Goal: Information Seeking & Learning: Learn about a topic

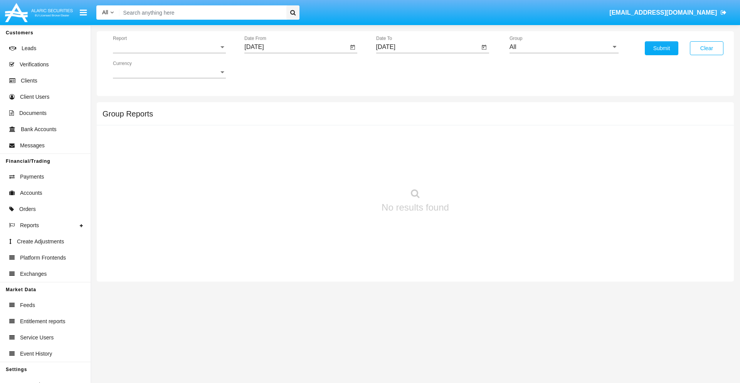
click at [169, 47] on span "Report" at bounding box center [166, 47] width 106 height 7
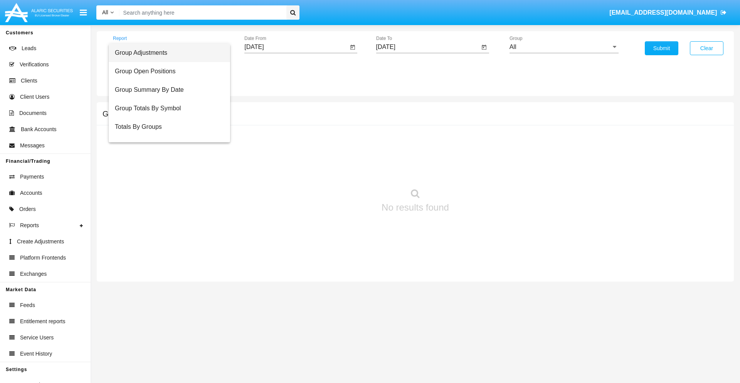
click at [166, 53] on span "Group Adjustments" at bounding box center [169, 53] width 109 height 19
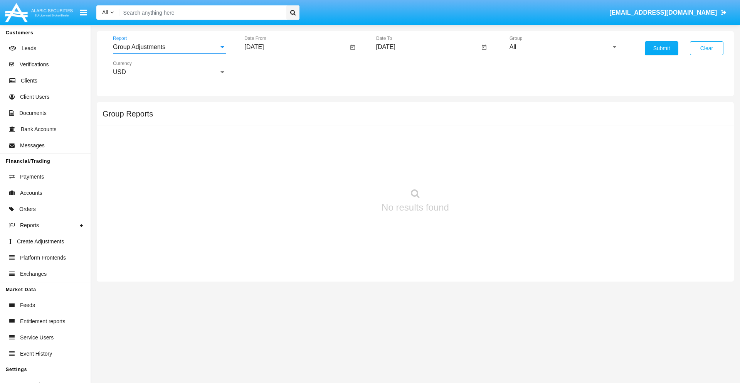
click at [296, 47] on input "[DATE]" at bounding box center [296, 47] width 104 height 7
click at [269, 69] on span "[DATE]" at bounding box center [262, 70] width 17 height 6
click at [344, 170] on div "2025" at bounding box center [344, 170] width 24 height 14
click at [290, 124] on div "JUN" at bounding box center [290, 124] width 24 height 14
click at [257, 149] on div "15" at bounding box center [257, 149] width 14 height 14
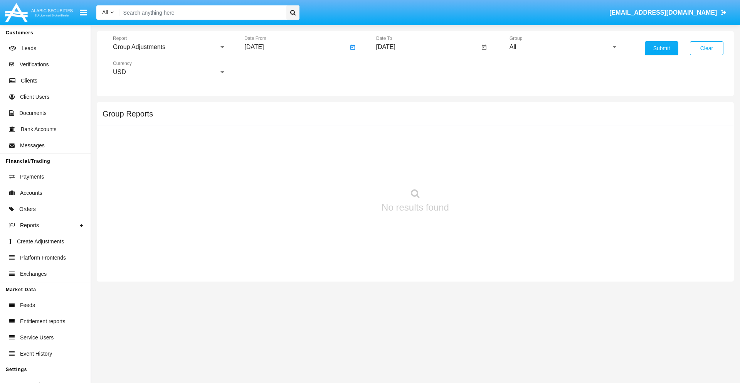
type input "06/15/25"
click at [428, 47] on input "[DATE]" at bounding box center [428, 47] width 104 height 7
click at [401, 69] on span "[DATE]" at bounding box center [394, 70] width 17 height 6
click at [475, 170] on div "2025" at bounding box center [475, 170] width 24 height 14
click at [394, 140] on div "SEP" at bounding box center [394, 140] width 24 height 14
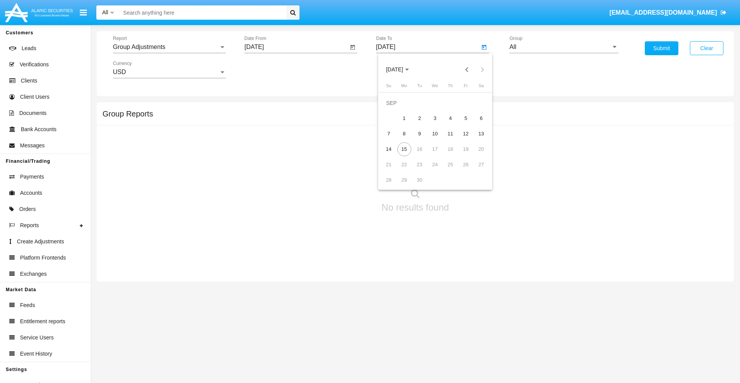
click at [404, 149] on div "15" at bounding box center [404, 149] width 14 height 14
type input "[DATE]"
click at [564, 47] on input "All" at bounding box center [564, 47] width 109 height 7
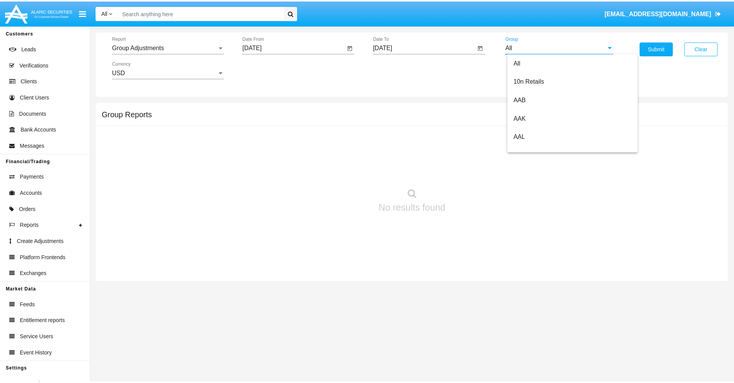
scroll to position [173, 0]
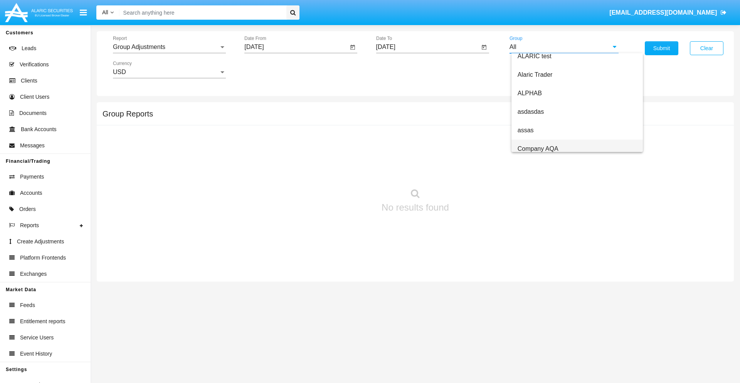
click at [538, 148] on span "Company AQA" at bounding box center [538, 148] width 41 height 7
type input "Company AQA"
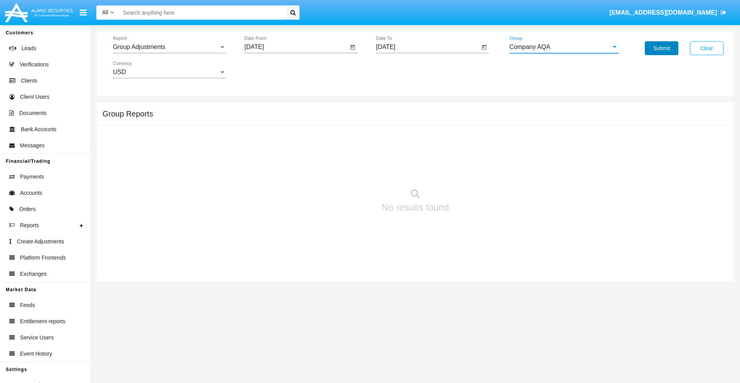
click at [662, 48] on button "Submit" at bounding box center [662, 48] width 34 height 14
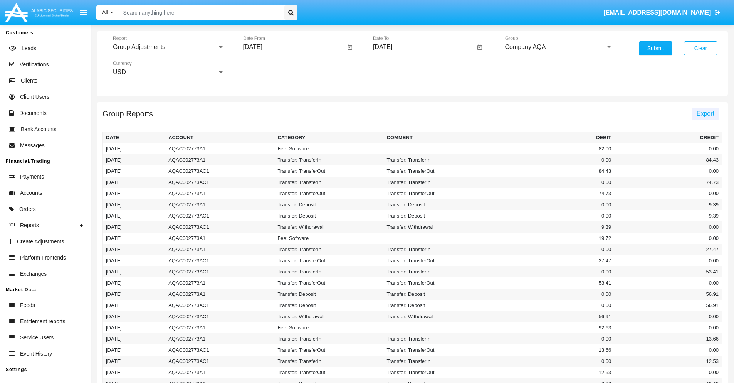
click at [706, 113] on span "Export" at bounding box center [706, 113] width 18 height 7
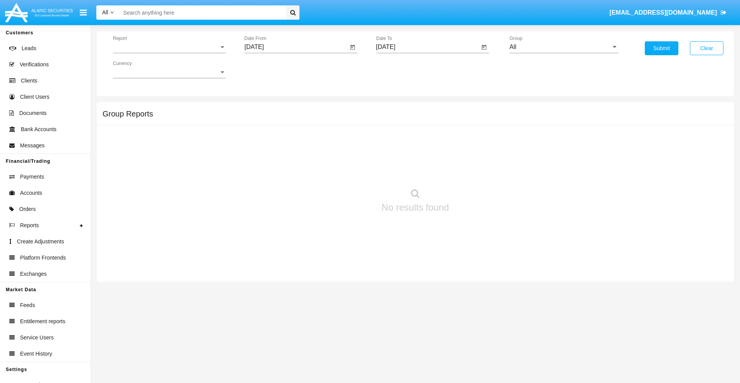
click at [169, 47] on span "Report" at bounding box center [166, 47] width 106 height 7
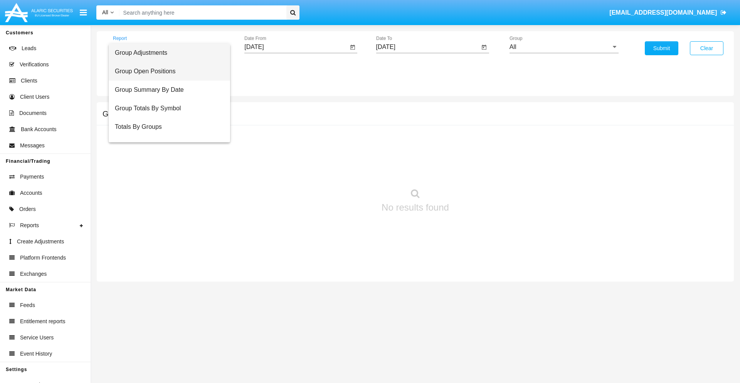
click at [166, 71] on span "Group Open Positions" at bounding box center [169, 71] width 109 height 19
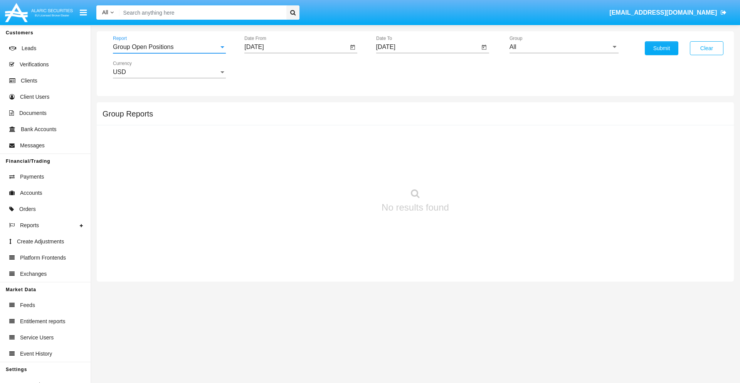
click at [296, 47] on input "[DATE]" at bounding box center [296, 47] width 104 height 7
click at [269, 69] on span "[DATE]" at bounding box center [262, 70] width 17 height 6
click at [344, 170] on div "2025" at bounding box center [344, 170] width 24 height 14
click at [344, 124] on div "AUG" at bounding box center [344, 124] width 24 height 14
click at [334, 133] on div "15" at bounding box center [334, 134] width 14 height 14
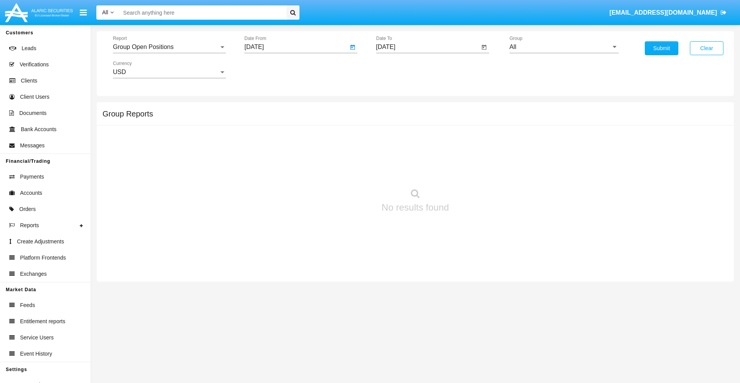
type input "[DATE]"
click at [428, 47] on input "[DATE]" at bounding box center [428, 47] width 104 height 7
click at [401, 69] on span "[DATE]" at bounding box center [394, 70] width 17 height 6
click at [475, 170] on div "2025" at bounding box center [475, 170] width 24 height 14
click at [394, 140] on div "SEP" at bounding box center [394, 140] width 24 height 14
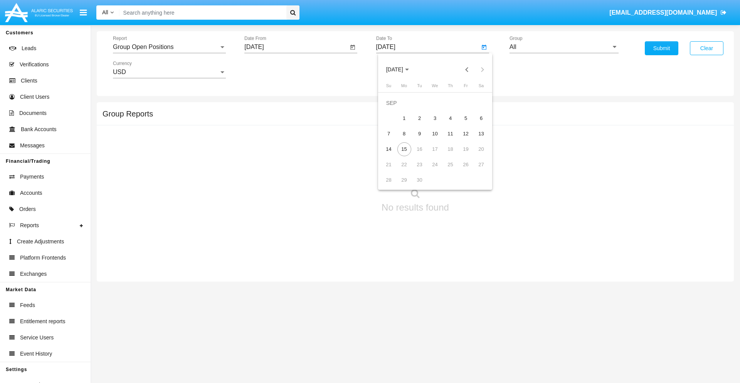
click at [404, 149] on div "15" at bounding box center [404, 149] width 14 height 14
type input "[DATE]"
click at [564, 47] on input "All" at bounding box center [564, 47] width 109 height 7
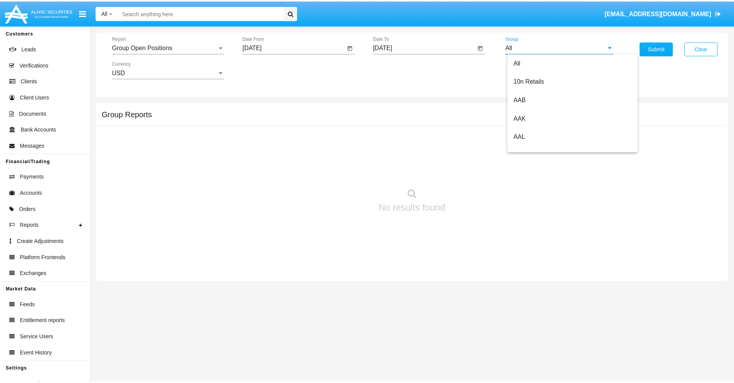
scroll to position [413, 0]
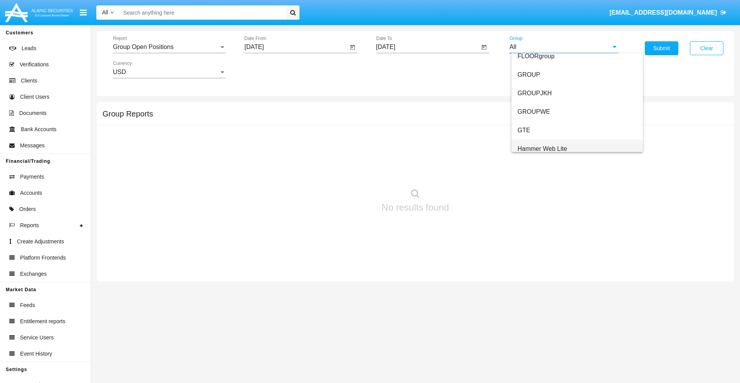
click at [542, 148] on span "Hammer Web Lite" at bounding box center [543, 148] width 50 height 7
type input "Hammer Web Lite"
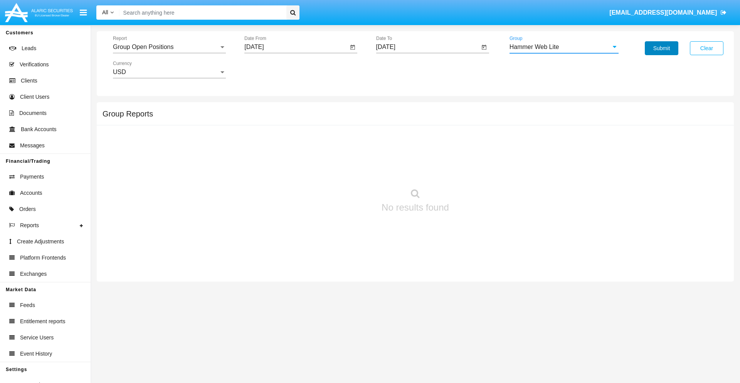
click at [662, 48] on button "Submit" at bounding box center [662, 48] width 34 height 14
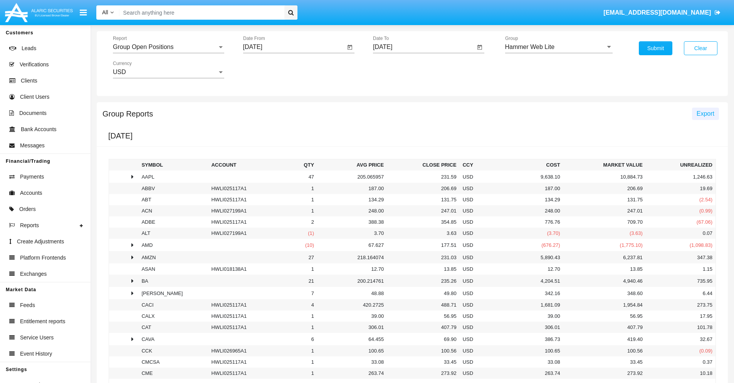
click at [706, 113] on span "Export" at bounding box center [706, 113] width 18 height 7
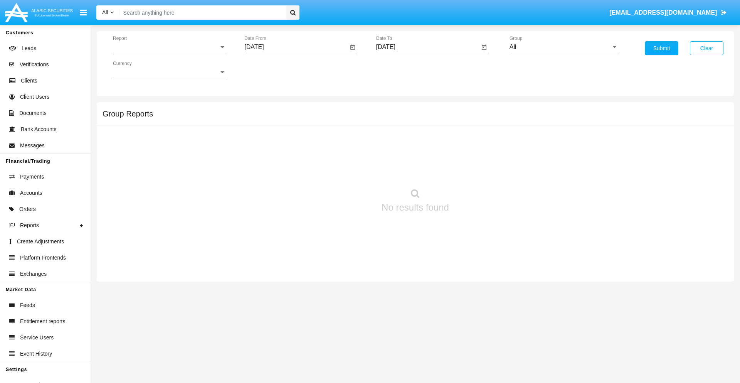
click at [169, 47] on span "Report" at bounding box center [166, 47] width 106 height 7
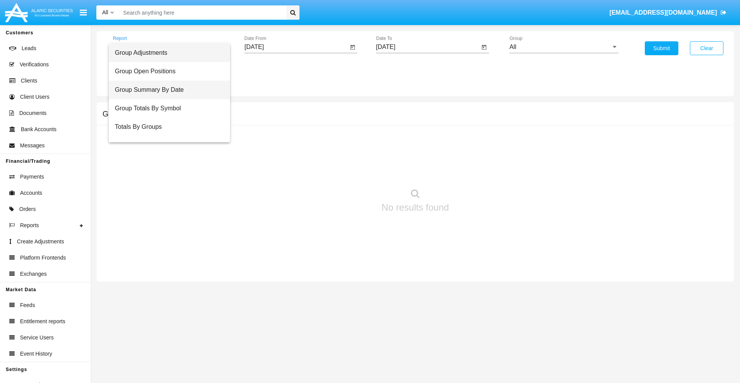
click at [166, 90] on span "Group Summary By Date" at bounding box center [169, 90] width 109 height 19
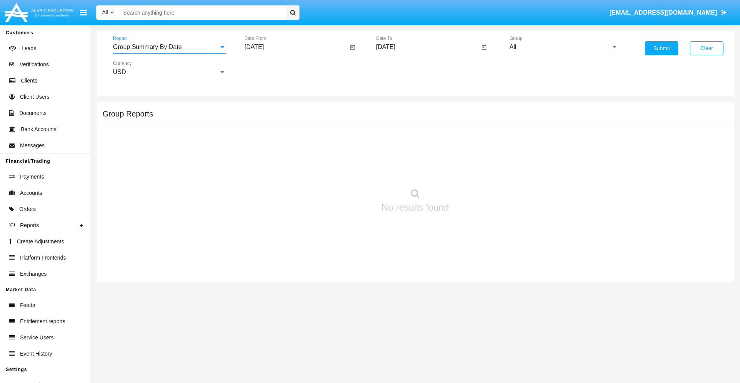
click at [296, 47] on input "[DATE]" at bounding box center [296, 47] width 104 height 7
click at [269, 69] on span "[DATE]" at bounding box center [262, 70] width 17 height 6
click at [344, 170] on div "2025" at bounding box center [344, 170] width 24 height 14
click at [344, 124] on div "AUG" at bounding box center [344, 124] width 24 height 14
click at [334, 133] on div "15" at bounding box center [334, 134] width 14 height 14
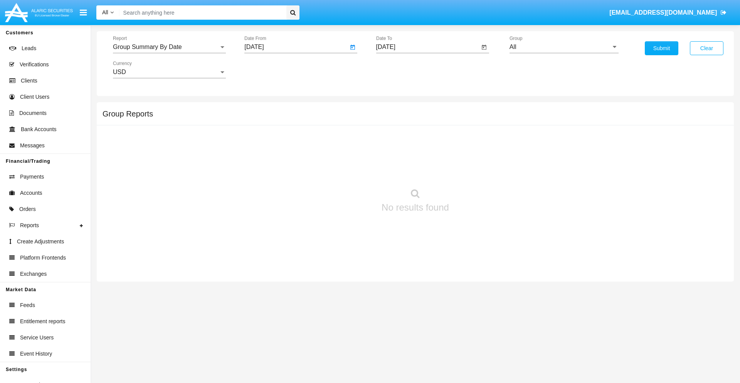
type input "08/15/25"
click at [428, 47] on input "[DATE]" at bounding box center [428, 47] width 104 height 7
click at [401, 69] on span "[DATE]" at bounding box center [394, 70] width 17 height 6
click at [475, 170] on div "2025" at bounding box center [475, 170] width 24 height 14
click at [394, 140] on div "SEP" at bounding box center [394, 140] width 24 height 14
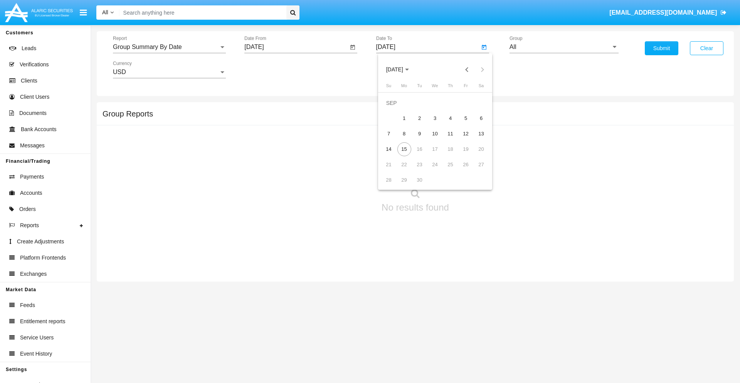
click at [404, 149] on div "15" at bounding box center [404, 149] width 14 height 14
type input "[DATE]"
click at [564, 47] on input "All" at bounding box center [564, 47] width 109 height 7
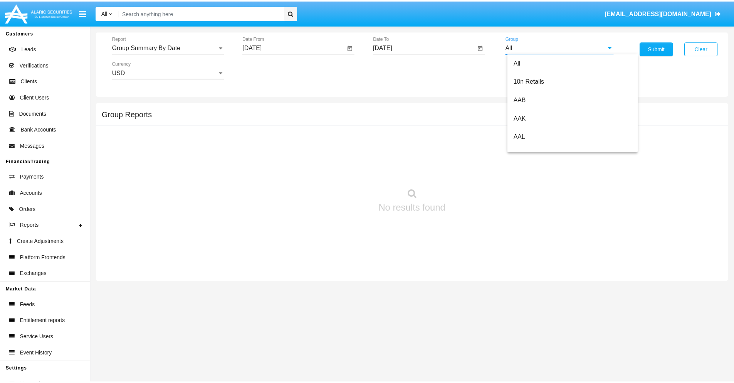
scroll to position [413, 0]
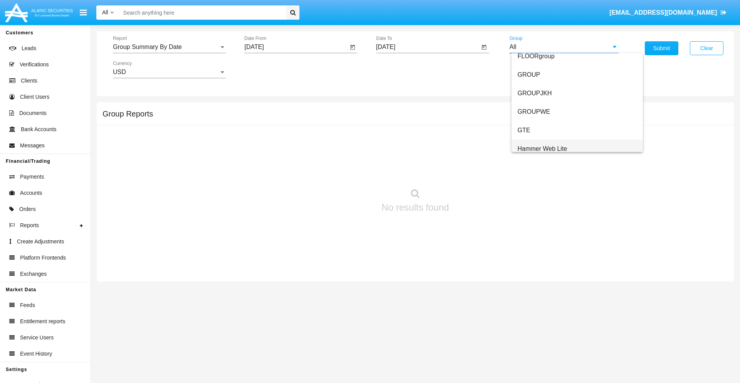
click at [542, 148] on span "Hammer Web Lite" at bounding box center [543, 148] width 50 height 7
type input "Hammer Web Lite"
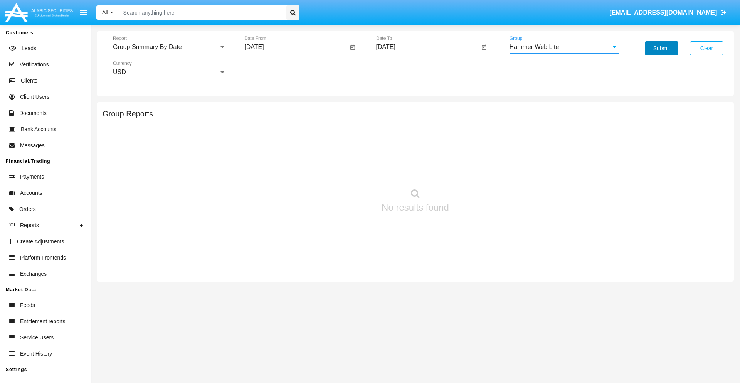
click at [662, 48] on button "Submit" at bounding box center [662, 48] width 34 height 14
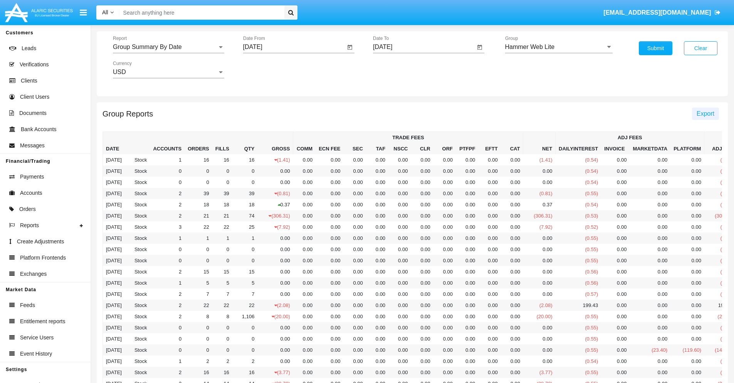
click at [706, 113] on span "Export" at bounding box center [706, 113] width 18 height 7
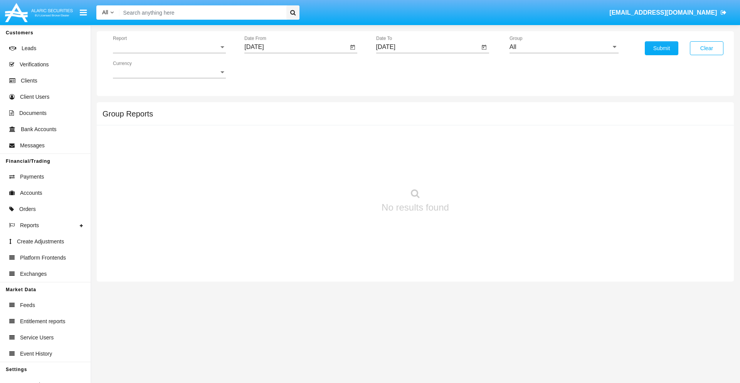
click at [169, 47] on span "Report" at bounding box center [166, 47] width 106 height 7
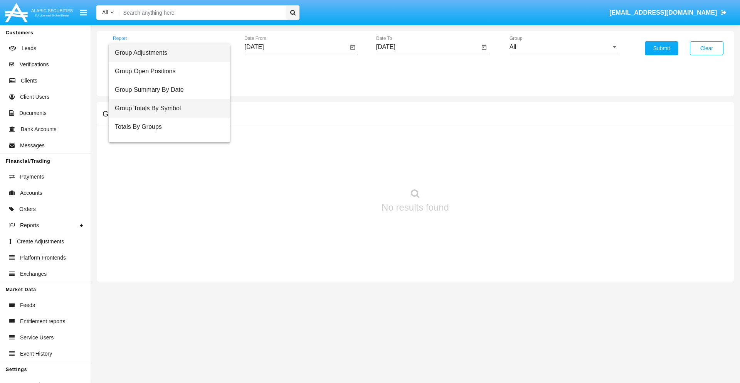
click at [166, 108] on span "Group Totals By Symbol" at bounding box center [169, 108] width 109 height 19
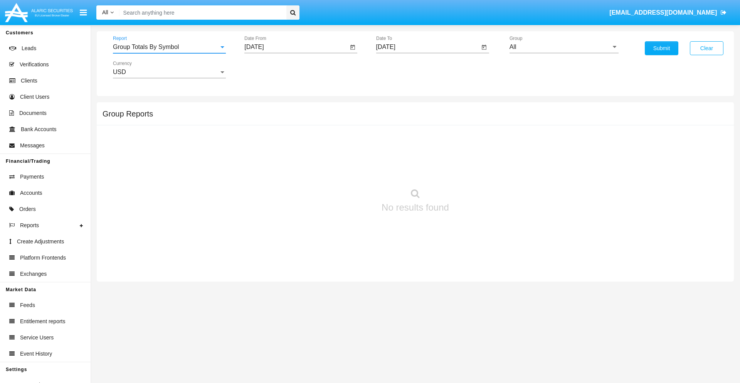
click at [296, 47] on input "[DATE]" at bounding box center [296, 47] width 104 height 7
click at [269, 69] on span "[DATE]" at bounding box center [262, 70] width 17 height 6
click at [344, 170] on div "2025" at bounding box center [344, 170] width 24 height 14
click at [344, 124] on div "AUG" at bounding box center [344, 124] width 24 height 14
click at [334, 133] on div "15" at bounding box center [334, 134] width 14 height 14
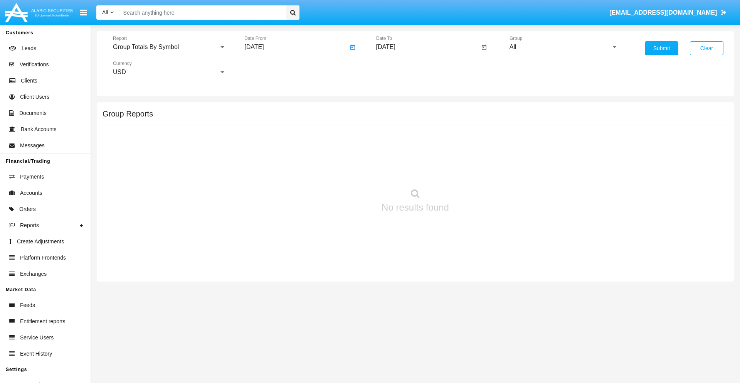
type input "08/15/25"
click at [428, 47] on input "[DATE]" at bounding box center [428, 47] width 104 height 7
click at [401, 69] on span "[DATE]" at bounding box center [394, 70] width 17 height 6
click at [475, 170] on div "2025" at bounding box center [475, 170] width 24 height 14
click at [394, 140] on div "SEP" at bounding box center [394, 140] width 24 height 14
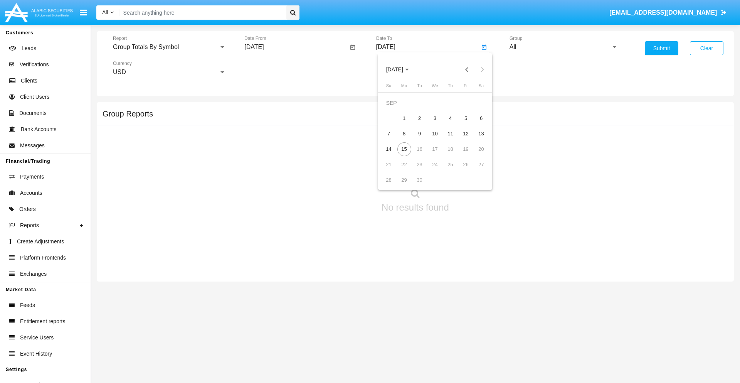
click at [404, 149] on div "15" at bounding box center [404, 149] width 14 height 14
type input "09/15/25"
click at [564, 47] on input "All" at bounding box center [564, 47] width 109 height 7
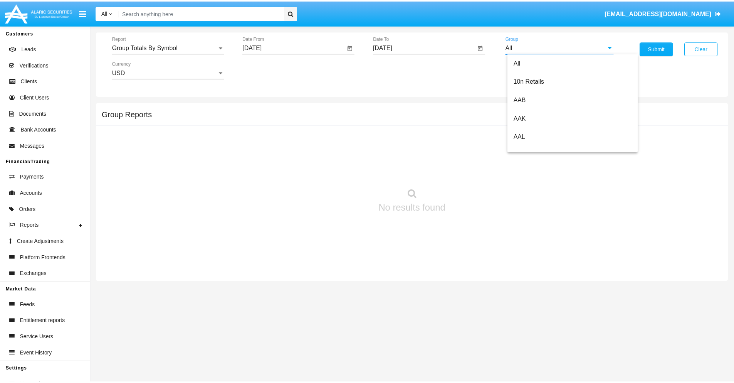
scroll to position [413, 0]
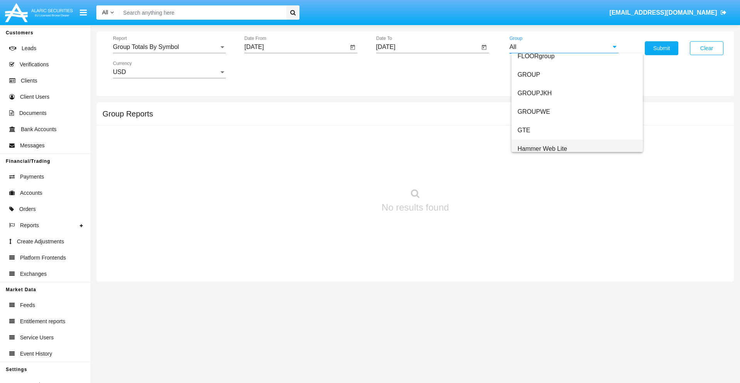
click at [542, 148] on span "Hammer Web Lite" at bounding box center [543, 148] width 50 height 7
type input "Hammer Web Lite"
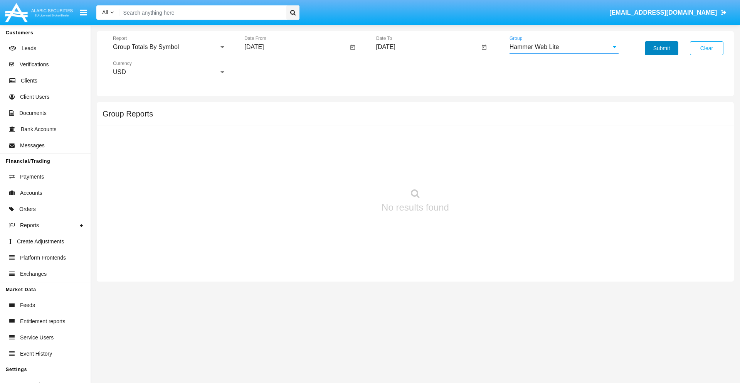
click at [662, 48] on button "Submit" at bounding box center [662, 48] width 34 height 14
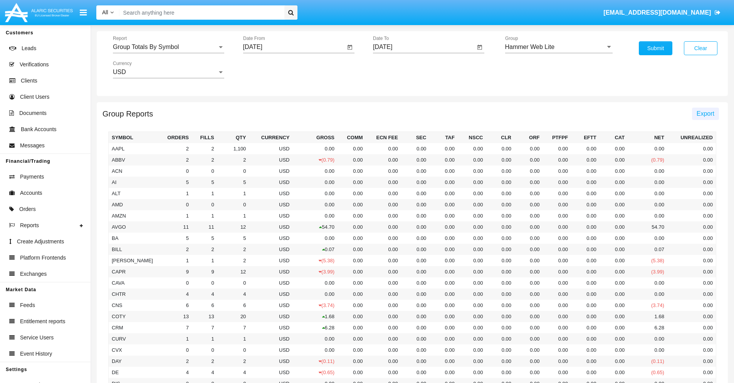
click at [706, 113] on span "Export" at bounding box center [706, 113] width 18 height 7
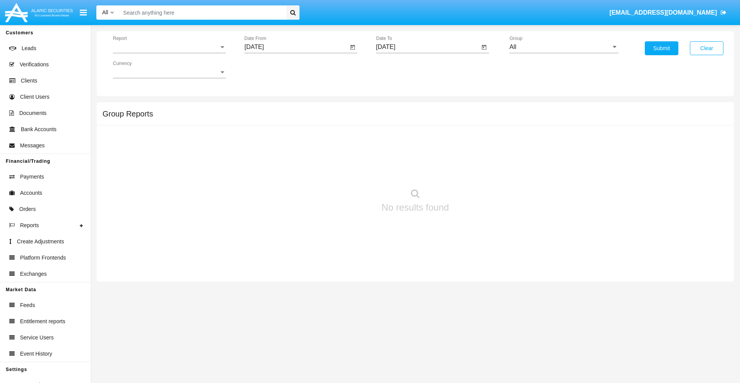
click at [169, 47] on span "Report" at bounding box center [166, 47] width 106 height 7
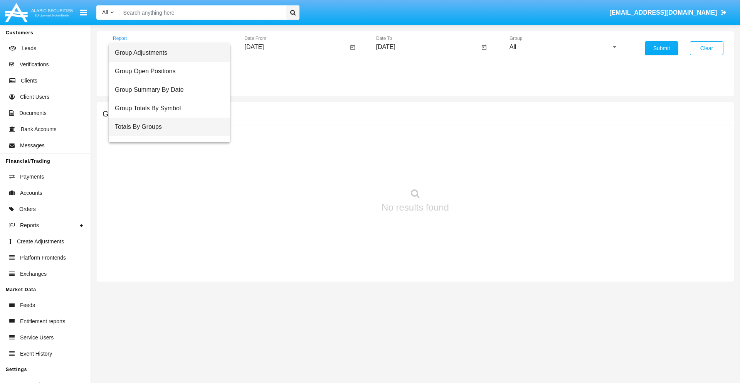
click at [166, 127] on span "Totals By Groups" at bounding box center [169, 127] width 109 height 19
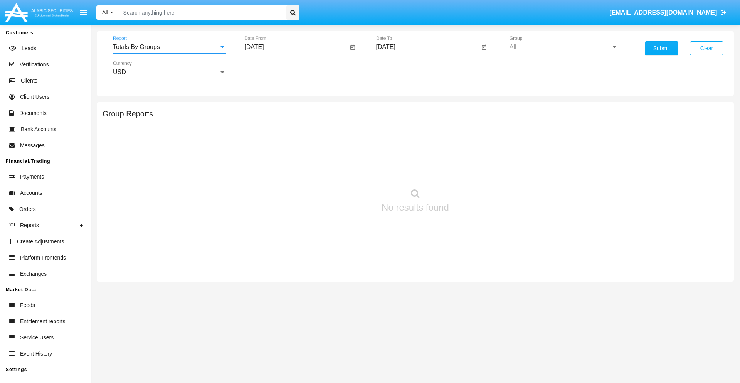
click at [296, 47] on input "[DATE]" at bounding box center [296, 47] width 104 height 7
click at [269, 69] on span "[DATE]" at bounding box center [262, 70] width 17 height 6
click at [344, 170] on div "2025" at bounding box center [344, 170] width 24 height 14
click at [344, 124] on div "AUG" at bounding box center [344, 124] width 24 height 14
click at [257, 180] on div "31" at bounding box center [257, 180] width 14 height 14
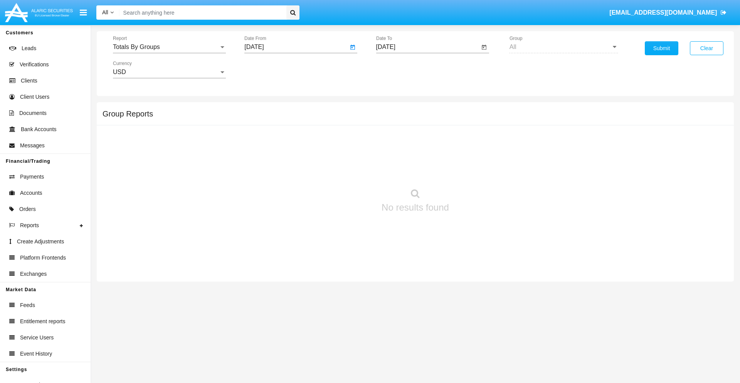
type input "08/31/25"
click at [428, 47] on input "[DATE]" at bounding box center [428, 47] width 104 height 7
click at [401, 69] on span "[DATE]" at bounding box center [394, 70] width 17 height 6
click at [475, 170] on div "2025" at bounding box center [475, 170] width 24 height 14
click at [394, 140] on div "SEP" at bounding box center [394, 140] width 24 height 14
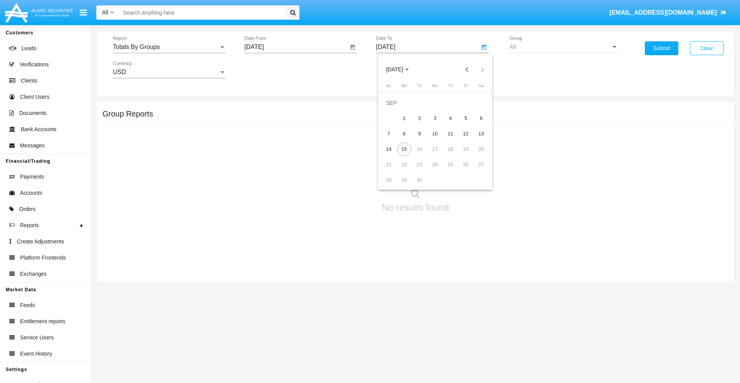
click at [404, 149] on div "15" at bounding box center [404, 149] width 14 height 14
type input "[DATE]"
click at [662, 48] on button "Submit" at bounding box center [662, 48] width 34 height 14
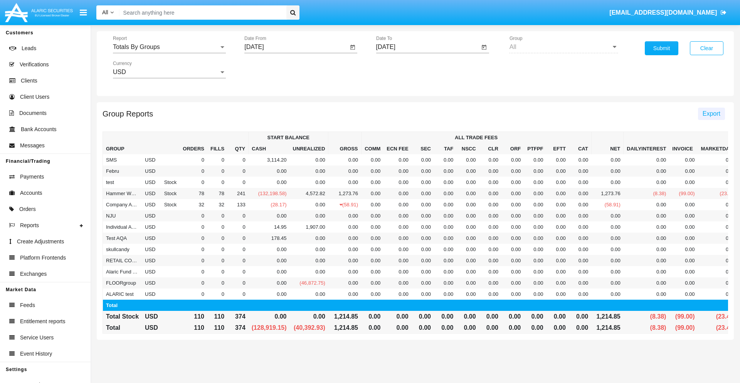
click at [711, 113] on span "Export" at bounding box center [712, 113] width 18 height 7
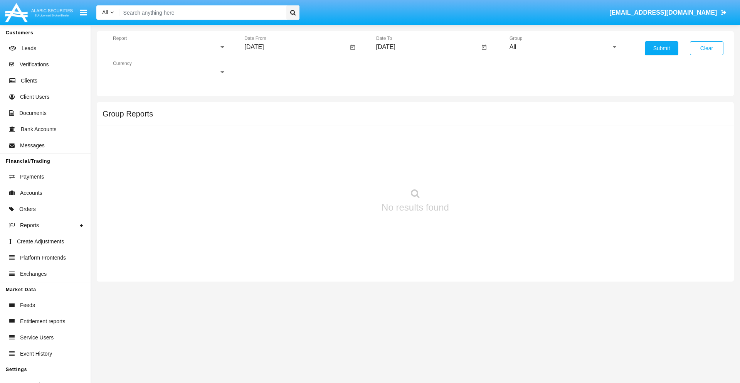
click at [169, 47] on span "Report" at bounding box center [166, 47] width 106 height 7
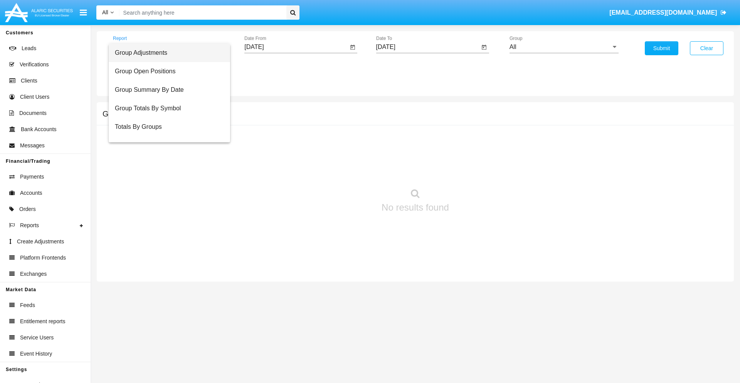
scroll to position [12, 0]
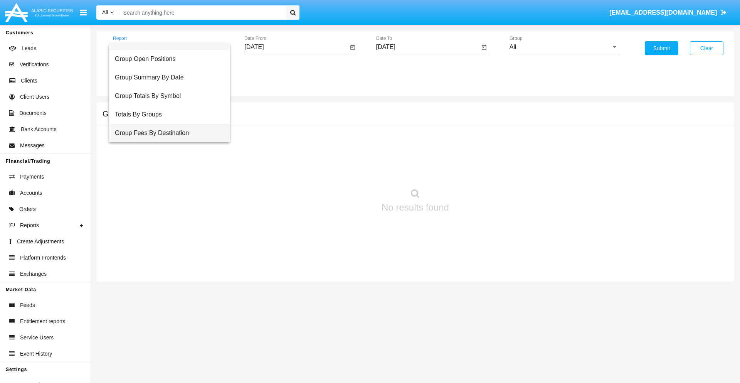
click at [166, 133] on span "Group Fees By Destination" at bounding box center [169, 133] width 109 height 19
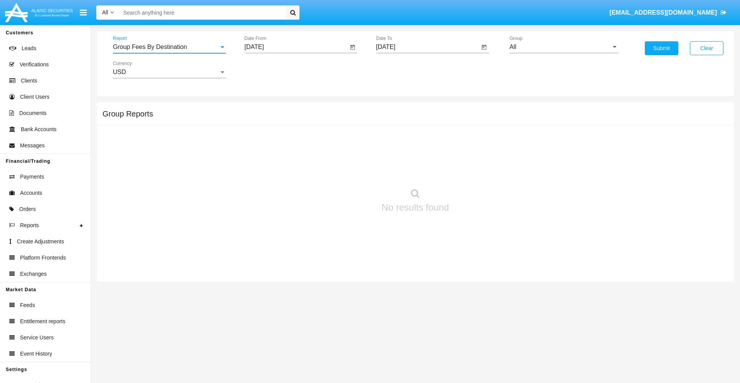
click at [296, 47] on input "[DATE]" at bounding box center [296, 47] width 104 height 7
click at [269, 69] on span "[DATE]" at bounding box center [262, 70] width 17 height 6
click at [344, 170] on div "2025" at bounding box center [344, 170] width 24 height 14
click at [317, 124] on div "[DATE]" at bounding box center [317, 124] width 24 height 14
click at [288, 149] on div "15" at bounding box center [288, 149] width 14 height 14
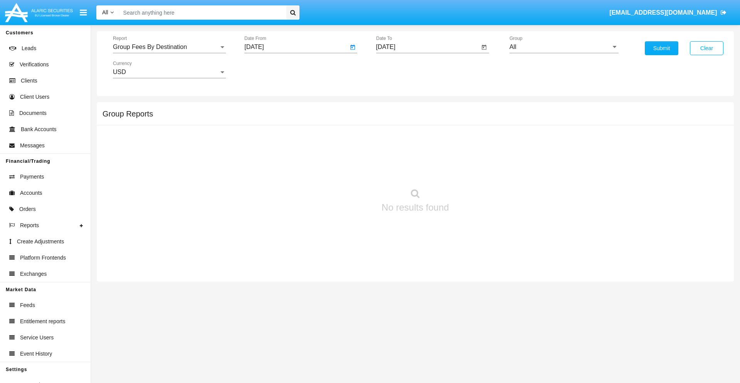
type input "07/15/25"
click at [428, 47] on input "[DATE]" at bounding box center [428, 47] width 104 height 7
click at [401, 69] on span "[DATE]" at bounding box center [394, 70] width 17 height 6
click at [475, 170] on div "2025" at bounding box center [475, 170] width 24 height 14
click at [394, 140] on div "SEP" at bounding box center [394, 140] width 24 height 14
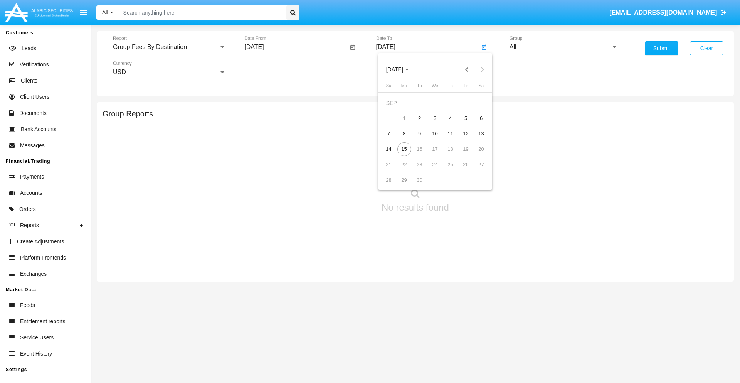
click at [404, 149] on div "15" at bounding box center [404, 149] width 14 height 14
type input "09/15/25"
click at [564, 47] on input "All" at bounding box center [564, 47] width 109 height 7
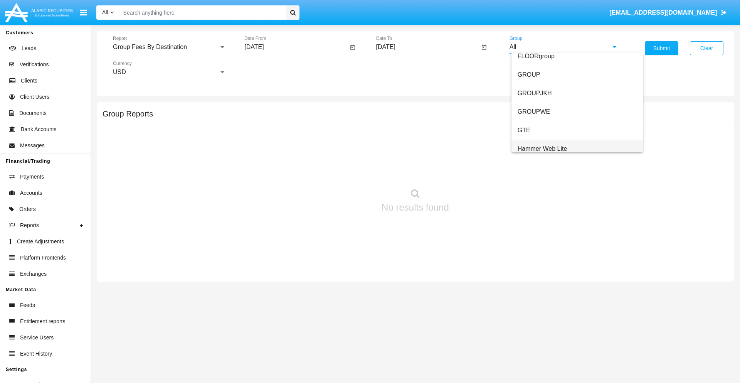
click at [542, 148] on span "Hammer Web Lite" at bounding box center [543, 148] width 50 height 7
type input "Hammer Web Lite"
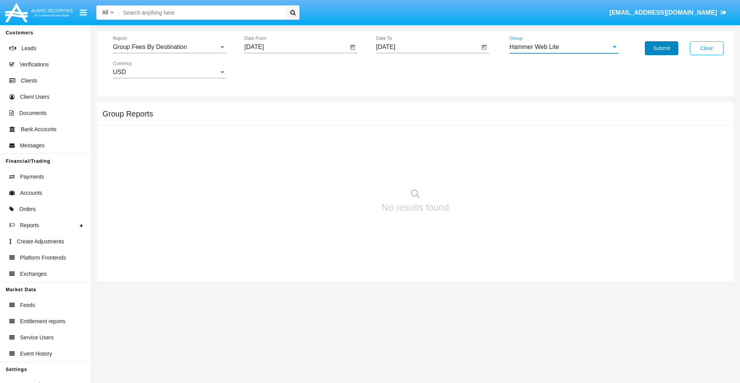
click at [662, 48] on button "Submit" at bounding box center [662, 48] width 34 height 14
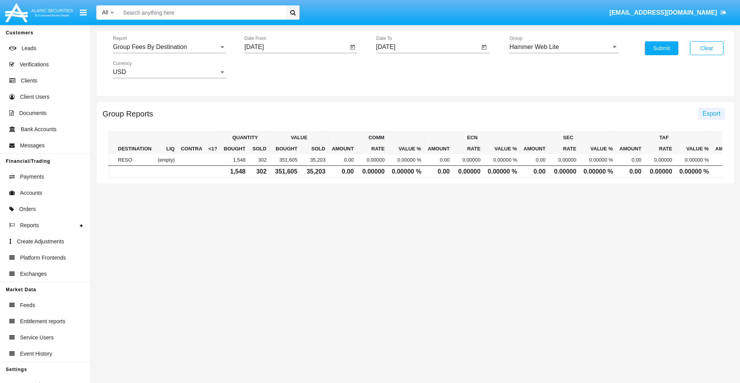
click at [711, 113] on span "Export" at bounding box center [712, 113] width 18 height 7
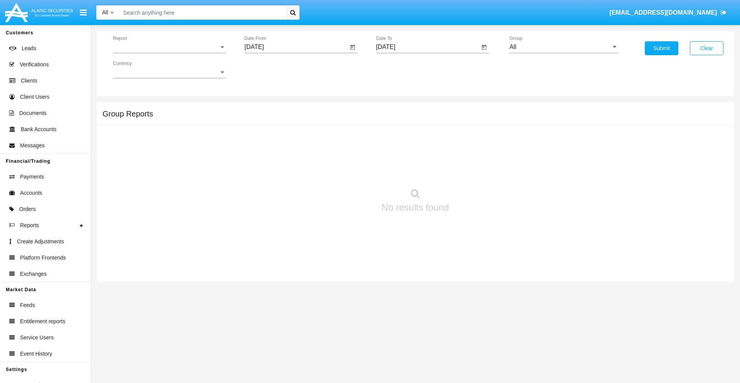
click at [169, 47] on span "Report" at bounding box center [166, 47] width 106 height 7
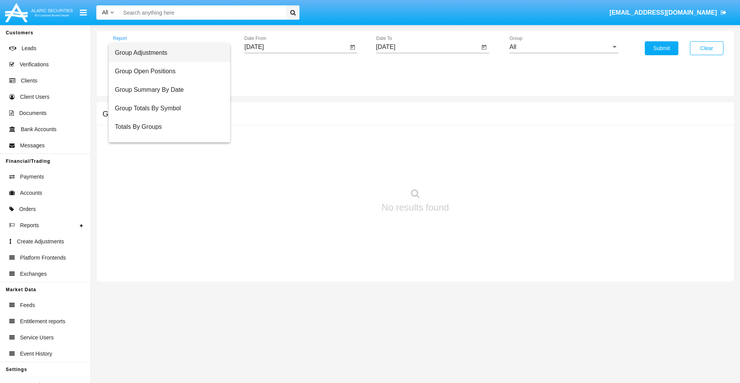
scroll to position [31, 0]
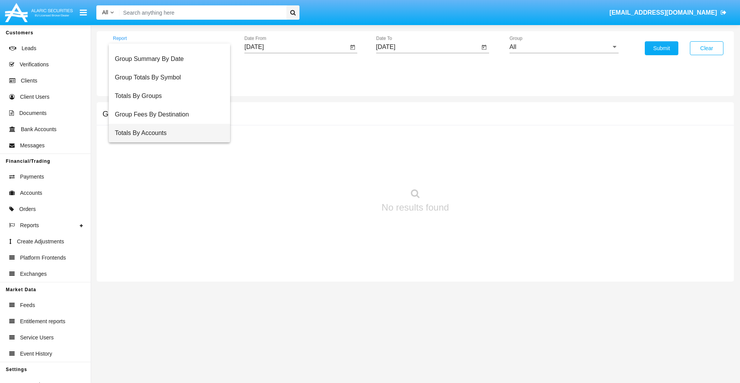
click at [166, 133] on span "Totals By Accounts" at bounding box center [169, 133] width 109 height 19
click at [296, 47] on input "[DATE]" at bounding box center [296, 47] width 104 height 7
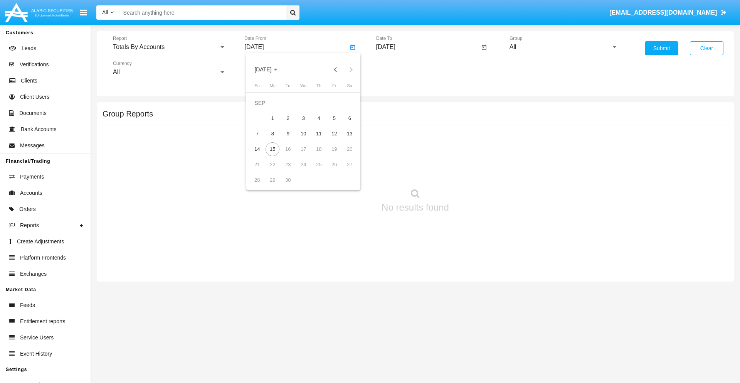
click at [269, 69] on span "[DATE]" at bounding box center [262, 70] width 17 height 6
click at [344, 170] on div "2025" at bounding box center [344, 170] width 24 height 14
click at [344, 124] on div "AUG" at bounding box center [344, 124] width 24 height 14
click at [257, 180] on div "31" at bounding box center [257, 180] width 14 height 14
type input "08/31/25"
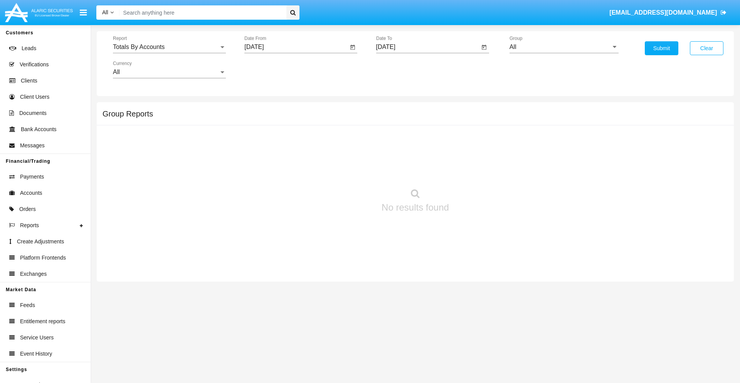
click at [428, 47] on input "[DATE]" at bounding box center [428, 47] width 104 height 7
click at [401, 69] on span "[DATE]" at bounding box center [394, 70] width 17 height 6
click at [475, 170] on div "2025" at bounding box center [475, 170] width 24 height 14
click at [394, 140] on div "SEP" at bounding box center [394, 140] width 24 height 14
click at [404, 149] on div "15" at bounding box center [404, 149] width 14 height 14
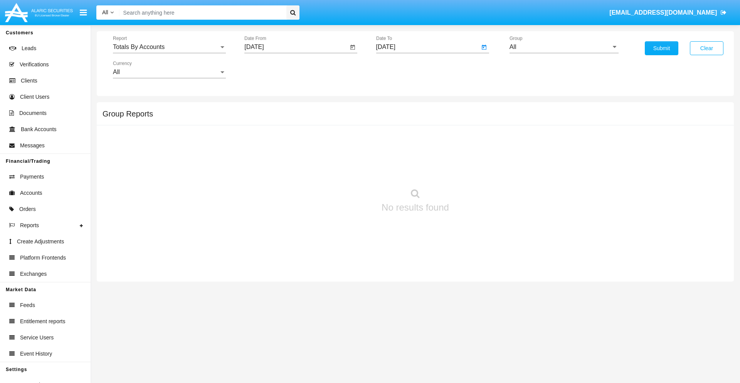
type input "09/15/25"
click at [564, 47] on input "All" at bounding box center [564, 47] width 109 height 7
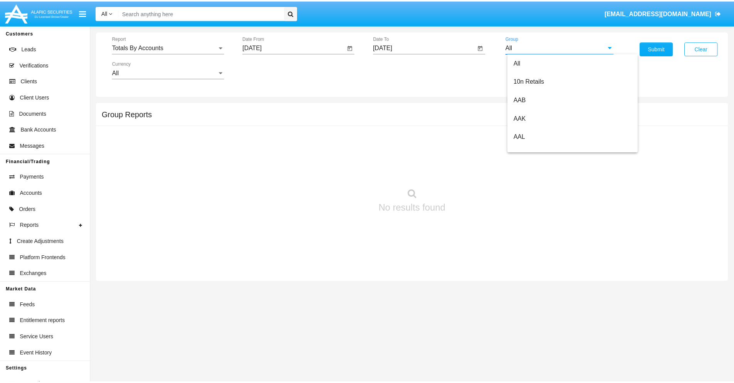
scroll to position [413, 0]
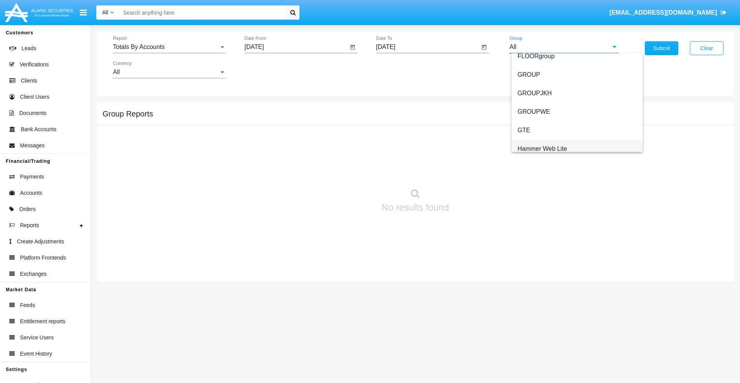
click at [542, 148] on span "Hammer Web Lite" at bounding box center [543, 148] width 50 height 7
type input "Hammer Web Lite"
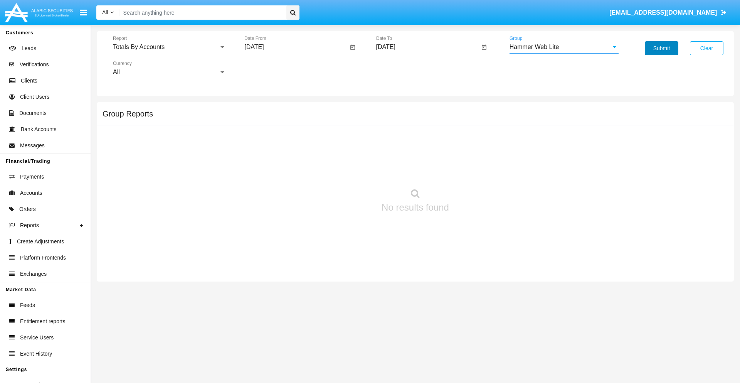
click at [662, 48] on button "Submit" at bounding box center [662, 48] width 34 height 14
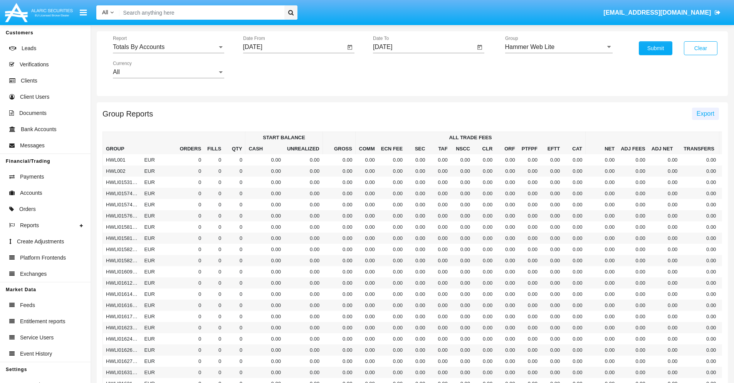
click at [706, 113] on span "Export" at bounding box center [706, 113] width 18 height 7
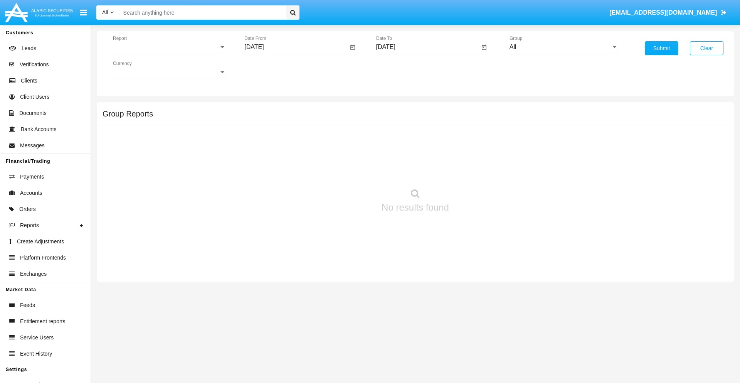
click at [169, 47] on span "Report" at bounding box center [166, 47] width 106 height 7
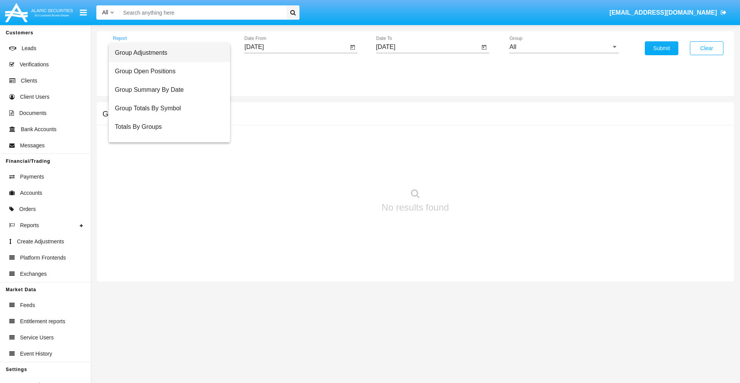
click at [166, 53] on span "Group Adjustments" at bounding box center [169, 53] width 109 height 19
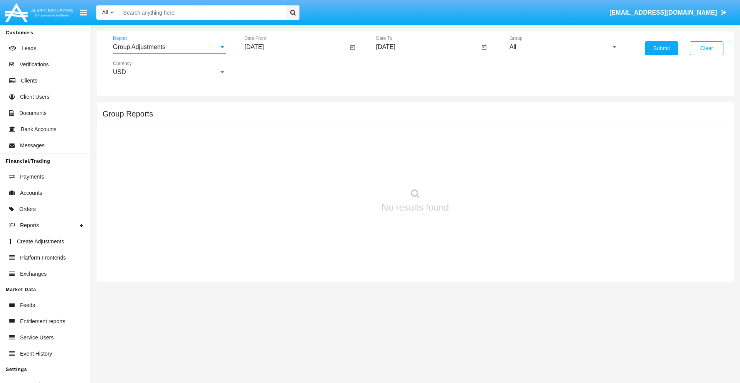
click at [296, 47] on input "[DATE]" at bounding box center [296, 47] width 104 height 7
click at [269, 69] on span "[DATE]" at bounding box center [262, 70] width 17 height 6
click at [290, 155] on div "2019" at bounding box center [290, 155] width 24 height 14
click at [263, 109] on div "JAN" at bounding box center [263, 109] width 24 height 14
click at [288, 118] on div "1" at bounding box center [288, 118] width 14 height 14
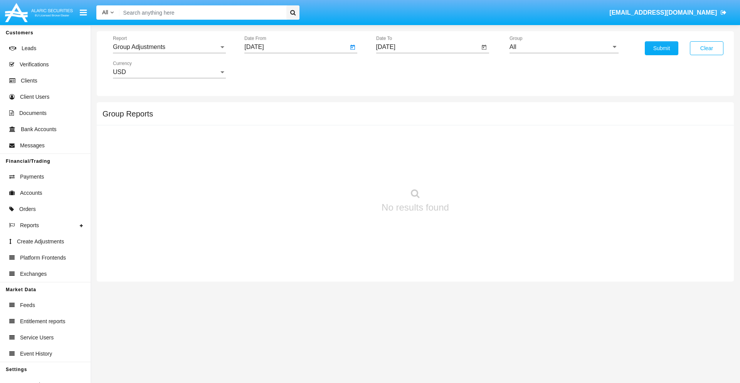
type input "[DATE]"
click at [428, 47] on input "[DATE]" at bounding box center [428, 47] width 104 height 7
click at [401, 69] on span "[DATE]" at bounding box center [394, 70] width 17 height 6
click at [421, 155] on div "2019" at bounding box center [421, 155] width 24 height 14
click at [394, 109] on div "JAN" at bounding box center [394, 109] width 24 height 14
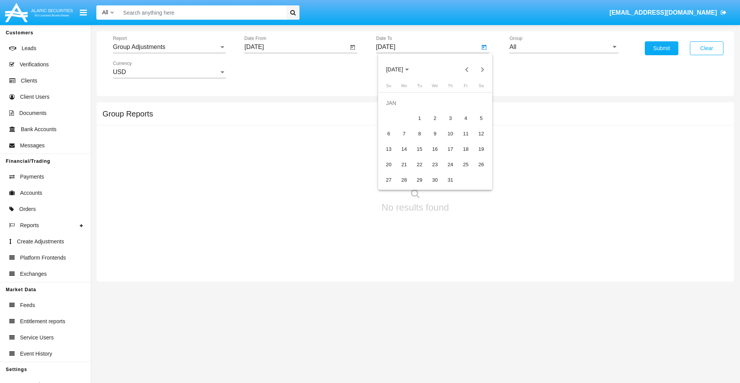
click at [419, 118] on div "1" at bounding box center [420, 118] width 14 height 14
type input "[DATE]"
click at [564, 47] on input "All" at bounding box center [564, 47] width 109 height 7
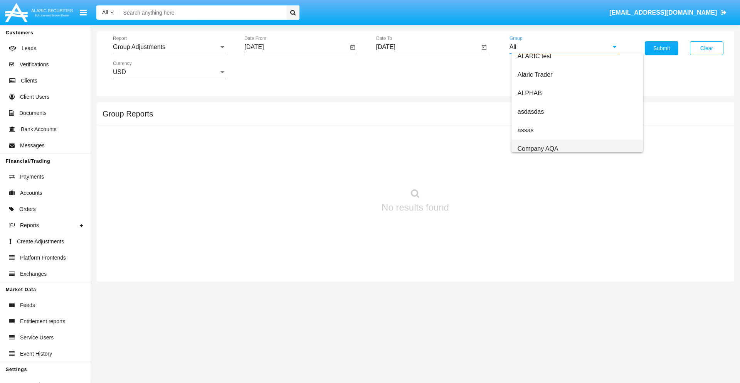
click at [538, 148] on span "Company AQA" at bounding box center [538, 148] width 41 height 7
type input "Company AQA"
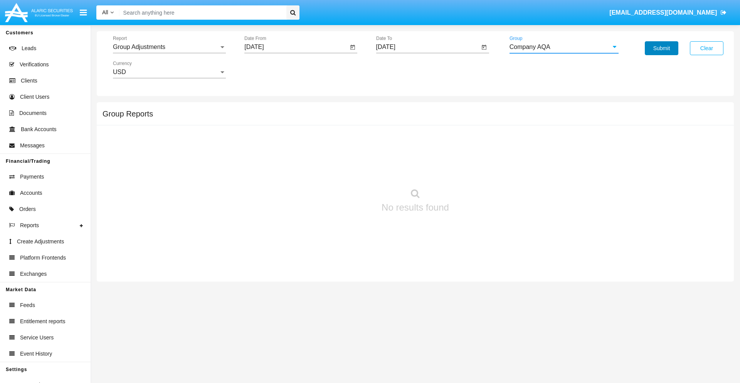
click at [662, 48] on button "Submit" at bounding box center [662, 48] width 34 height 14
click at [169, 47] on span "Report" at bounding box center [166, 47] width 106 height 7
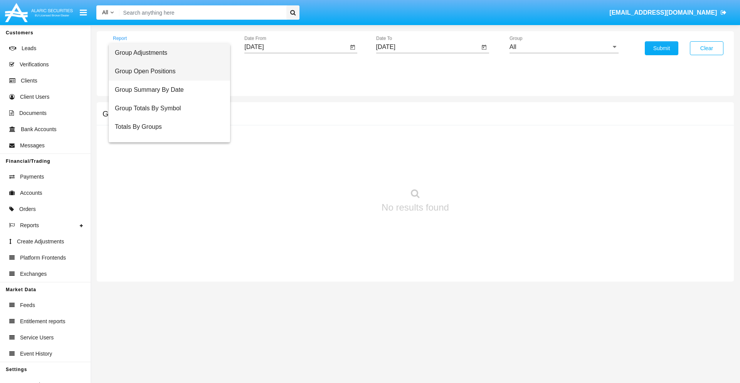
click at [166, 71] on span "Group Open Positions" at bounding box center [169, 71] width 109 height 19
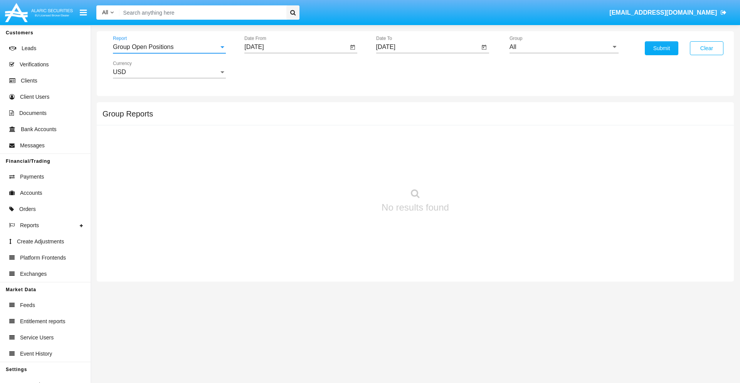
click at [296, 47] on input "[DATE]" at bounding box center [296, 47] width 104 height 7
click at [269, 69] on span "[DATE]" at bounding box center [262, 70] width 17 height 6
click at [290, 155] on div "2019" at bounding box center [290, 155] width 24 height 14
click at [263, 109] on div "JAN" at bounding box center [263, 109] width 24 height 14
click at [288, 118] on div "1" at bounding box center [288, 118] width 14 height 14
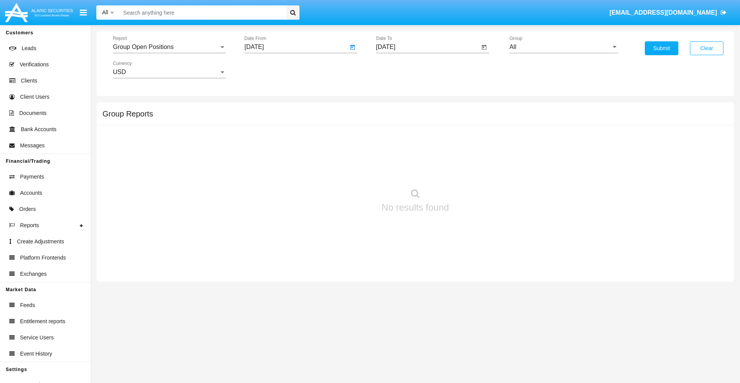
type input "01/01/19"
click at [428, 47] on input "[DATE]" at bounding box center [428, 47] width 104 height 7
click at [401, 69] on span "[DATE]" at bounding box center [394, 70] width 17 height 6
click at [421, 155] on div "2019" at bounding box center [421, 155] width 24 height 14
click at [394, 109] on div "JAN" at bounding box center [394, 109] width 24 height 14
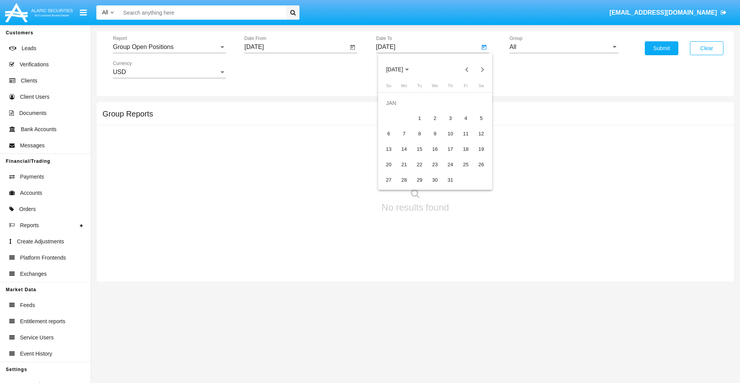
click at [419, 118] on div "1" at bounding box center [420, 118] width 14 height 14
type input "01/01/19"
click at [564, 47] on input "All" at bounding box center [564, 47] width 109 height 7
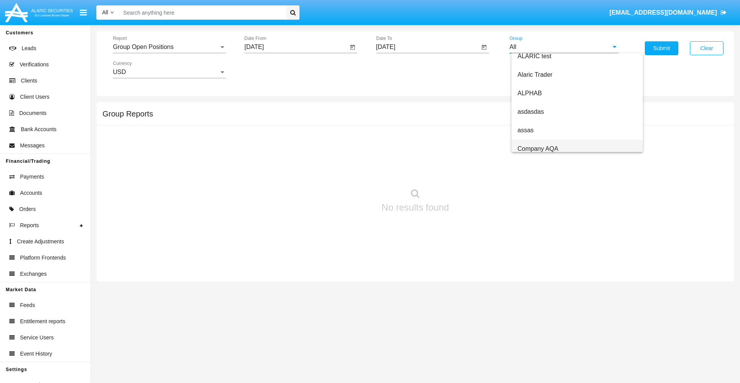
click at [538, 148] on span "Company AQA" at bounding box center [538, 148] width 41 height 7
type input "Company AQA"
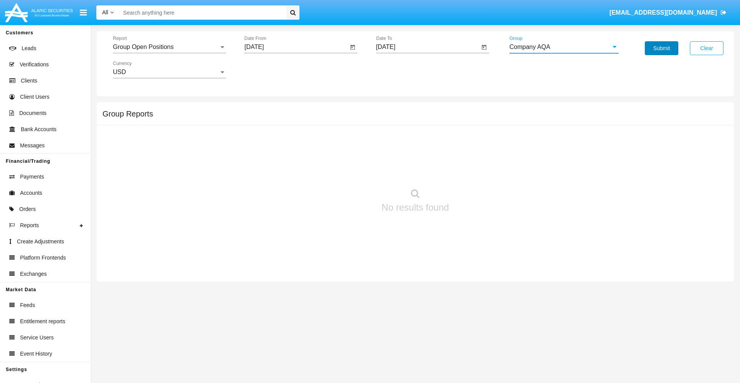
click at [662, 48] on button "Submit" at bounding box center [662, 48] width 34 height 14
click at [169, 47] on span "Report" at bounding box center [166, 47] width 106 height 7
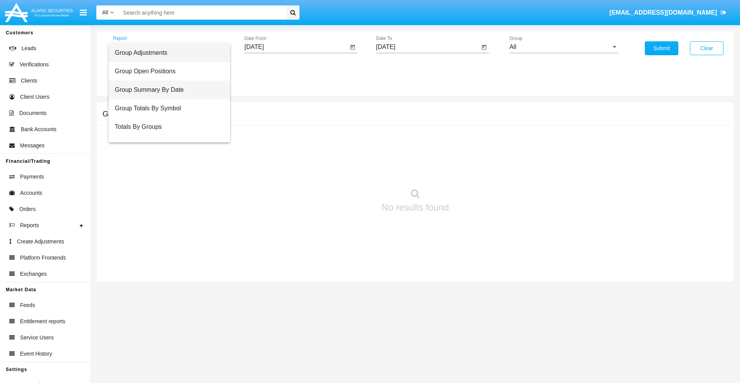
click at [166, 90] on span "Group Summary By Date" at bounding box center [169, 90] width 109 height 19
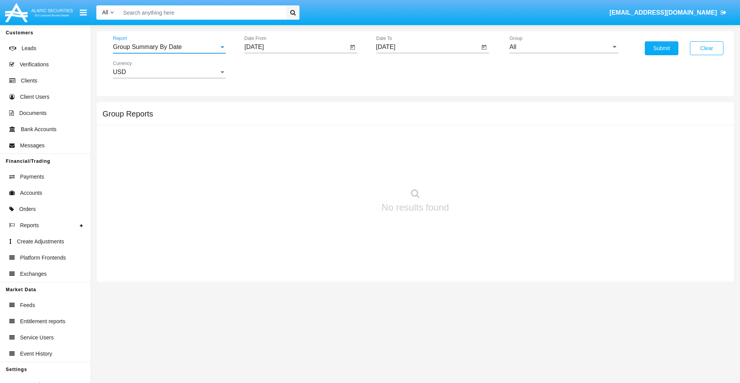
click at [296, 47] on input "[DATE]" at bounding box center [296, 47] width 104 height 7
click at [269, 69] on span "[DATE]" at bounding box center [262, 70] width 17 height 6
click at [290, 155] on div "2019" at bounding box center [290, 155] width 24 height 14
click at [263, 109] on div "JAN" at bounding box center [263, 109] width 24 height 14
click at [288, 118] on div "1" at bounding box center [288, 118] width 14 height 14
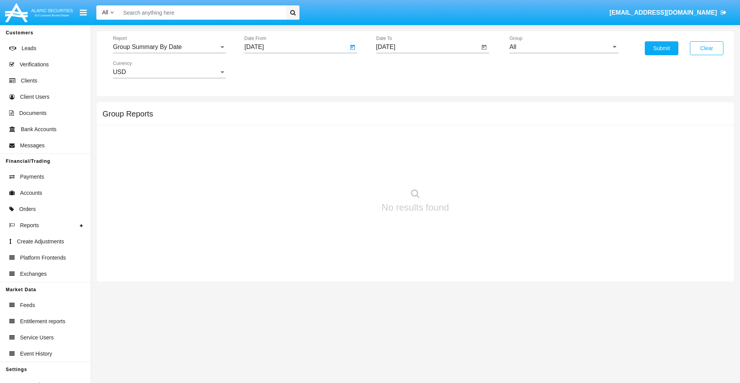
type input "[DATE]"
click at [428, 47] on input "[DATE]" at bounding box center [428, 47] width 104 height 7
click at [401, 69] on span "[DATE]" at bounding box center [394, 70] width 17 height 6
click at [421, 155] on div "2019" at bounding box center [421, 155] width 24 height 14
click at [394, 109] on div "JAN" at bounding box center [394, 109] width 24 height 14
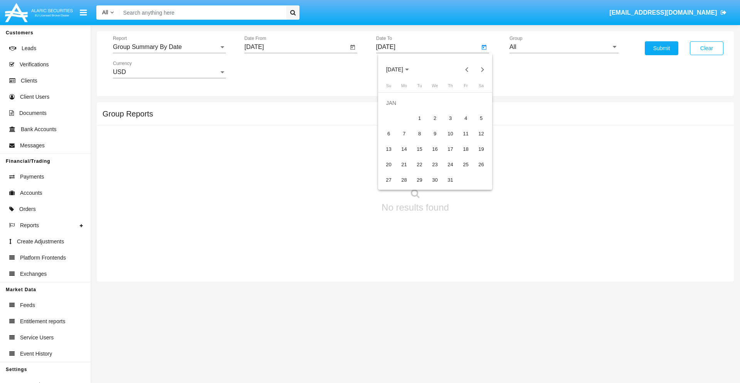
click at [419, 118] on div "1" at bounding box center [420, 118] width 14 height 14
type input "[DATE]"
click at [564, 47] on input "All" at bounding box center [564, 47] width 109 height 7
click at [538, 318] on span "Company AQA" at bounding box center [538, 321] width 41 height 7
type input "Company AQA"
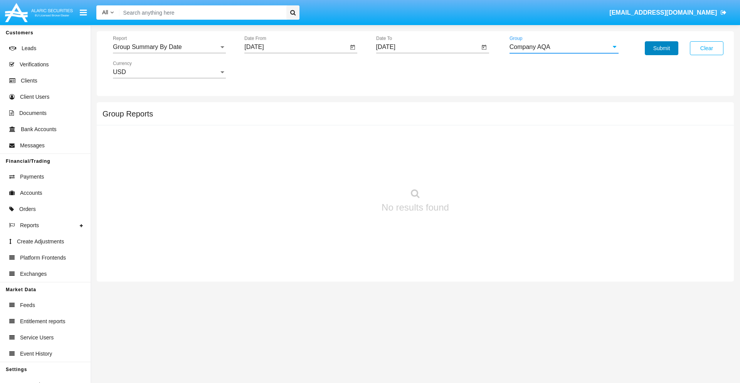
click at [662, 48] on button "Submit" at bounding box center [662, 48] width 34 height 14
click at [169, 47] on span "Report" at bounding box center [166, 47] width 106 height 7
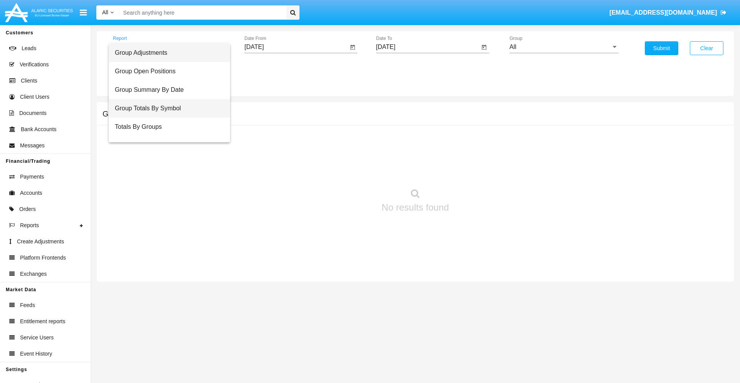
click at [166, 108] on span "Group Totals By Symbol" at bounding box center [169, 108] width 109 height 19
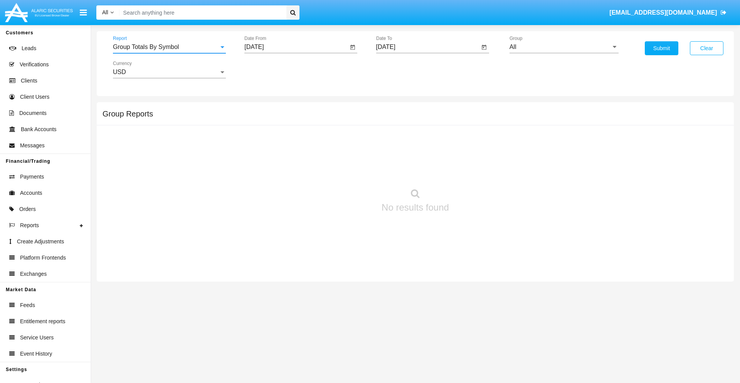
click at [296, 47] on input "[DATE]" at bounding box center [296, 47] width 104 height 7
click at [269, 69] on span "[DATE]" at bounding box center [262, 70] width 17 height 6
click at [290, 155] on div "2019" at bounding box center [290, 155] width 24 height 14
click at [263, 109] on div "JAN" at bounding box center [263, 109] width 24 height 14
click at [288, 118] on div "1" at bounding box center [288, 118] width 14 height 14
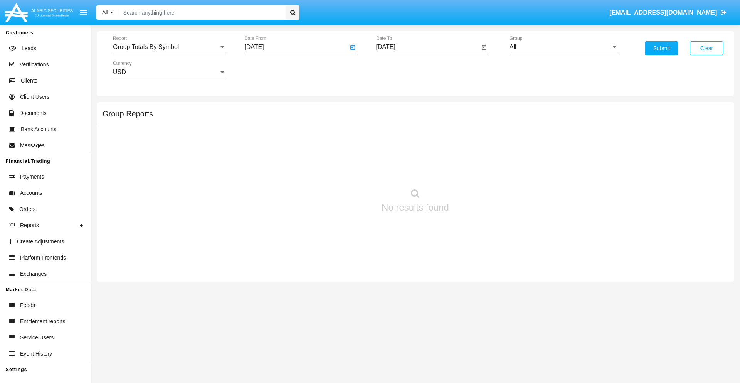
type input "[DATE]"
click at [428, 47] on input "[DATE]" at bounding box center [428, 47] width 104 height 7
click at [401, 69] on span "[DATE]" at bounding box center [394, 70] width 17 height 6
click at [421, 155] on div "2019" at bounding box center [421, 155] width 24 height 14
click at [394, 109] on div "JAN" at bounding box center [394, 109] width 24 height 14
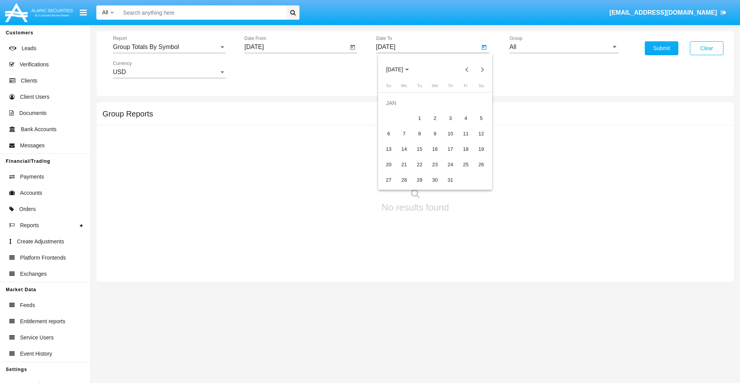
click at [419, 118] on div "1" at bounding box center [420, 118] width 14 height 14
type input "[DATE]"
click at [564, 47] on input "All" at bounding box center [564, 47] width 109 height 7
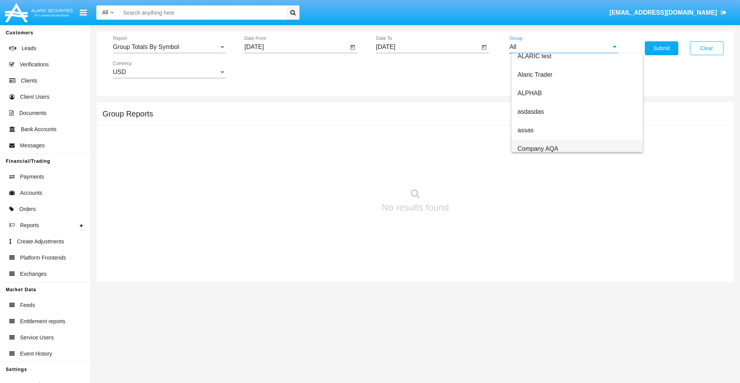
click at [538, 148] on span "Company AQA" at bounding box center [538, 148] width 41 height 7
type input "Company AQA"
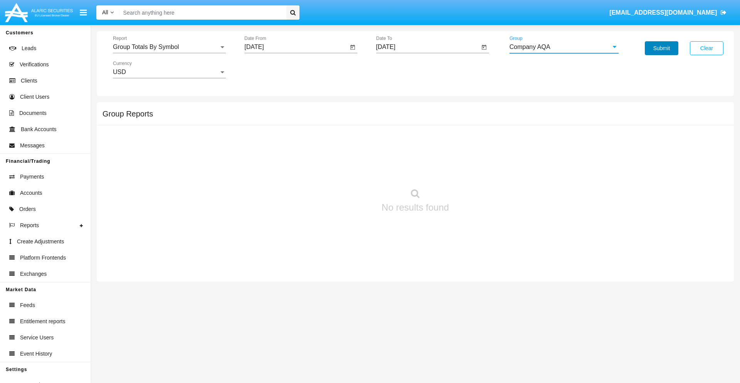
click at [662, 48] on button "Submit" at bounding box center [662, 48] width 34 height 14
click at [169, 47] on span "Report" at bounding box center [166, 47] width 106 height 7
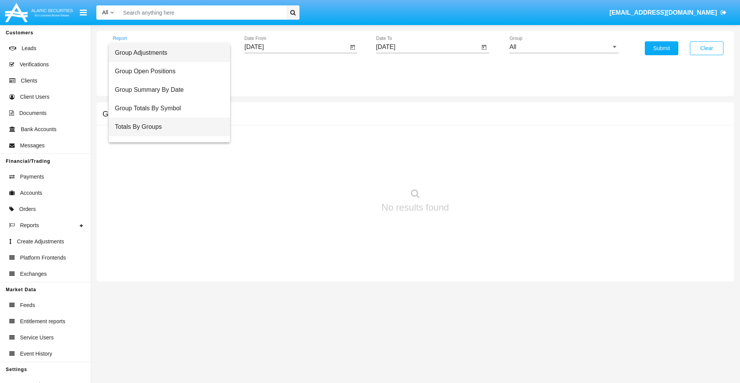
click at [166, 127] on span "Totals By Groups" at bounding box center [169, 127] width 109 height 19
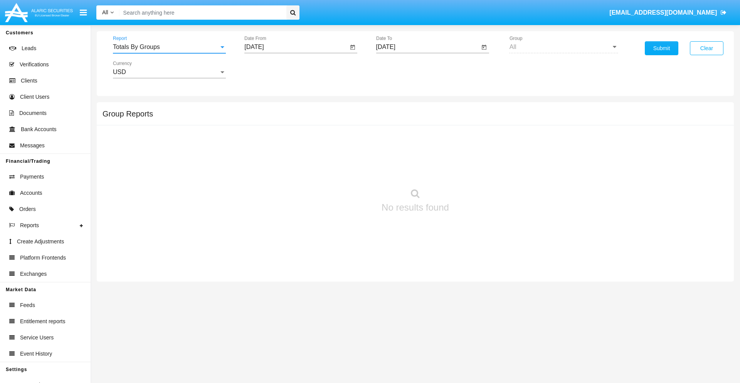
click at [296, 47] on input "[DATE]" at bounding box center [296, 47] width 104 height 7
click at [269, 69] on span "[DATE]" at bounding box center [262, 70] width 17 height 6
click at [290, 155] on div "2019" at bounding box center [290, 155] width 24 height 14
click at [263, 109] on div "JAN" at bounding box center [263, 109] width 24 height 14
click at [288, 118] on div "1" at bounding box center [288, 118] width 14 height 14
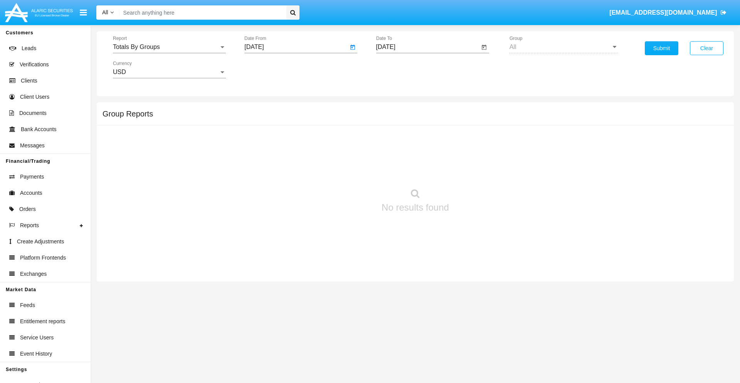
type input "[DATE]"
click at [428, 47] on input "[DATE]" at bounding box center [428, 47] width 104 height 7
click at [401, 69] on span "[DATE]" at bounding box center [394, 70] width 17 height 6
click at [421, 155] on div "2019" at bounding box center [421, 155] width 24 height 14
click at [394, 109] on div "JAN" at bounding box center [394, 109] width 24 height 14
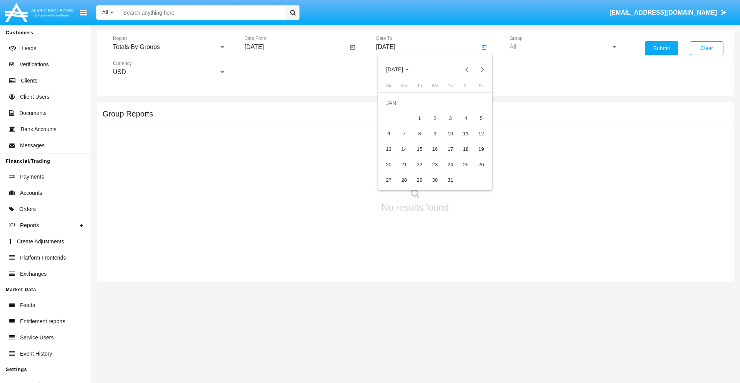
click at [419, 118] on div "1" at bounding box center [420, 118] width 14 height 14
type input "[DATE]"
click at [662, 48] on button "Submit" at bounding box center [662, 48] width 34 height 14
click at [169, 47] on span "Report" at bounding box center [166, 47] width 106 height 7
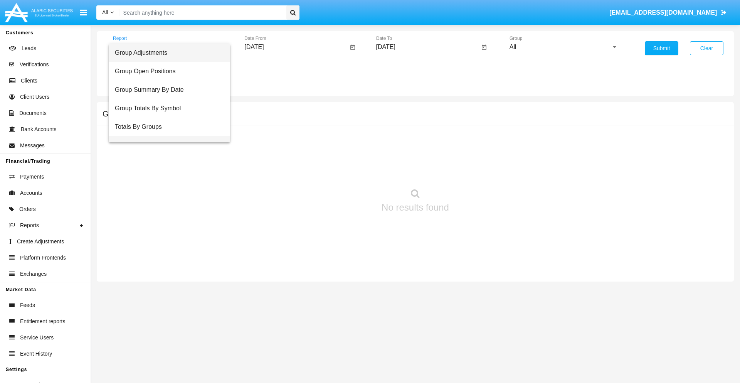
click at [166, 136] on span "Group Fees By Destination" at bounding box center [169, 145] width 109 height 19
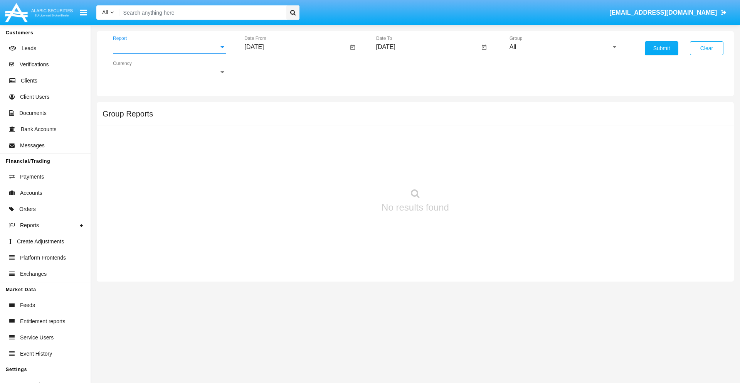
scroll to position [12, 0]
click at [296, 47] on input "[DATE]" at bounding box center [296, 47] width 104 height 7
click at [269, 69] on span "[DATE]" at bounding box center [262, 70] width 17 height 6
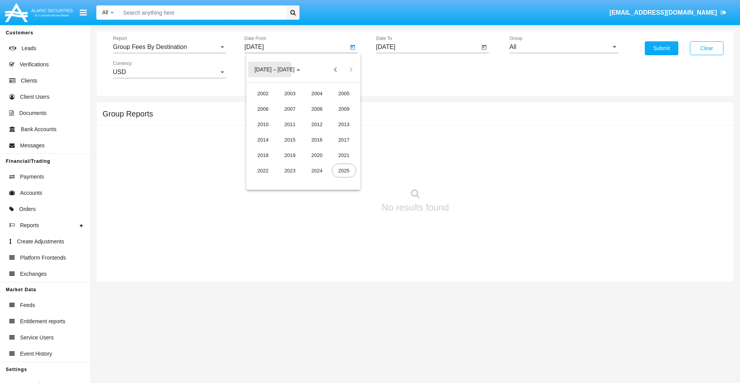
click at [290, 155] on div "2019" at bounding box center [290, 155] width 24 height 14
click at [263, 109] on div "JAN" at bounding box center [263, 109] width 24 height 14
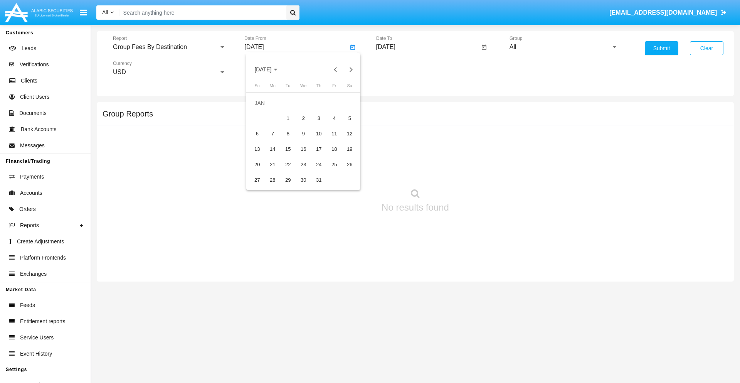
click at [288, 118] on div "1" at bounding box center [288, 118] width 14 height 14
type input "[DATE]"
click at [428, 47] on input "[DATE]" at bounding box center [428, 47] width 104 height 7
click at [401, 69] on span "[DATE]" at bounding box center [394, 70] width 17 height 6
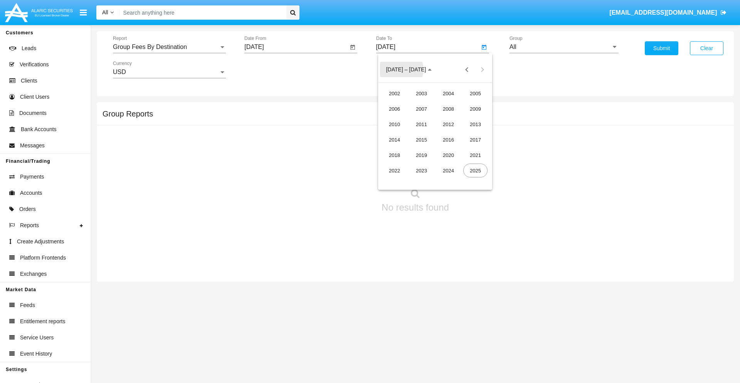
click at [421, 155] on div "2019" at bounding box center [421, 155] width 24 height 14
click at [394, 109] on div "JAN" at bounding box center [394, 109] width 24 height 14
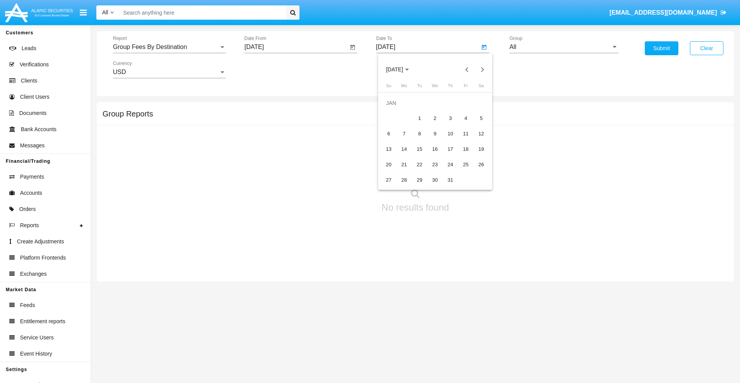
click at [419, 118] on div "1" at bounding box center [420, 118] width 14 height 14
type input "[DATE]"
click at [564, 47] on input "All" at bounding box center [564, 47] width 109 height 7
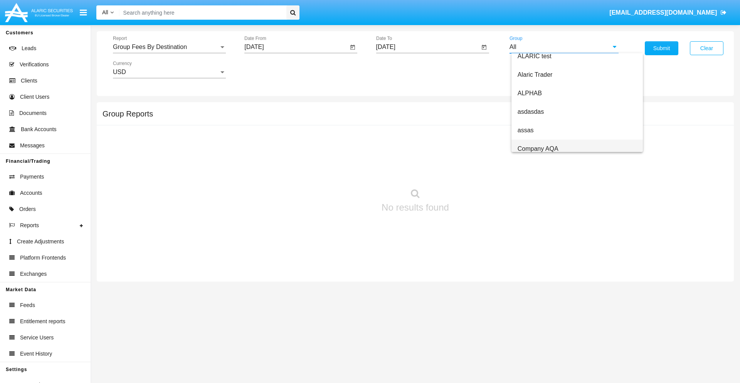
click at [538, 148] on span "Company AQA" at bounding box center [538, 148] width 41 height 7
type input "Company AQA"
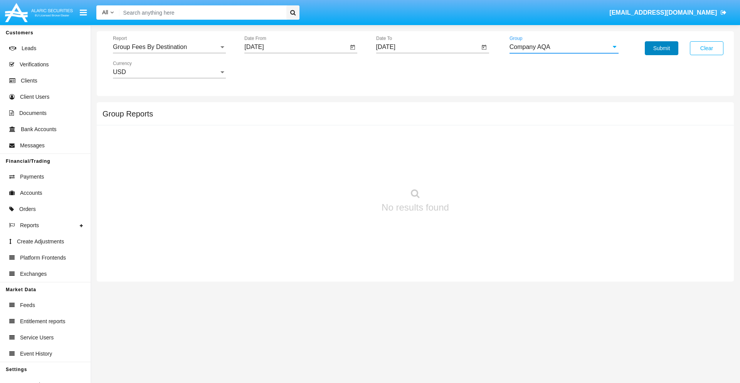
click at [662, 48] on button "Submit" at bounding box center [662, 48] width 34 height 14
click at [169, 47] on span "Report" at bounding box center [166, 47] width 106 height 7
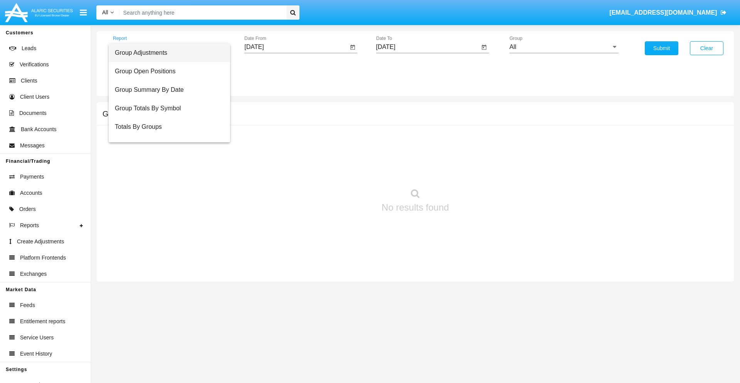
click at [166, 155] on span "Totals By Accounts" at bounding box center [169, 164] width 109 height 19
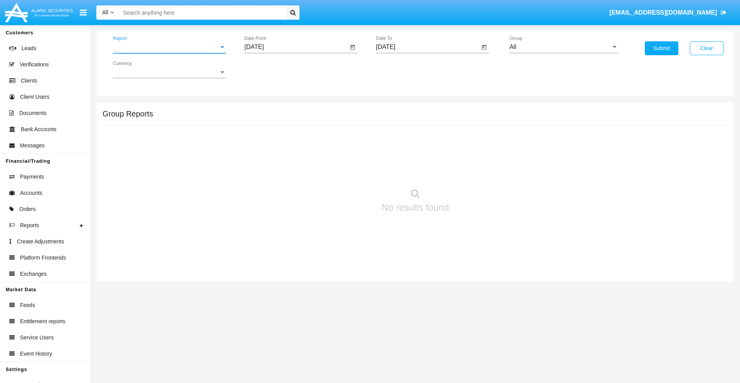
scroll to position [31, 0]
click at [296, 47] on input "[DATE]" at bounding box center [296, 47] width 104 height 7
click at [269, 69] on span "[DATE]" at bounding box center [262, 70] width 17 height 6
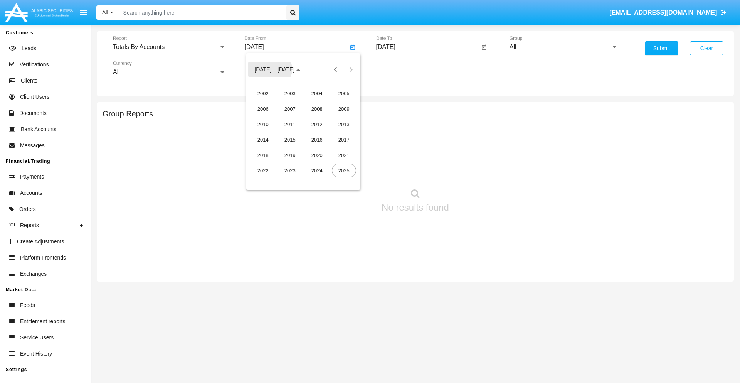
click at [290, 155] on div "2019" at bounding box center [290, 155] width 24 height 14
click at [263, 109] on div "JAN" at bounding box center [263, 109] width 24 height 14
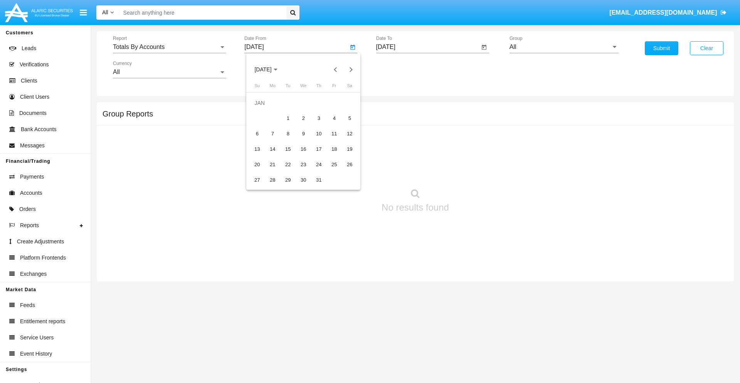
click at [288, 118] on div "1" at bounding box center [288, 118] width 14 height 14
type input "01/01/19"
click at [428, 47] on input "[DATE]" at bounding box center [428, 47] width 104 height 7
click at [401, 69] on span "SEP 2025" at bounding box center [394, 70] width 17 height 6
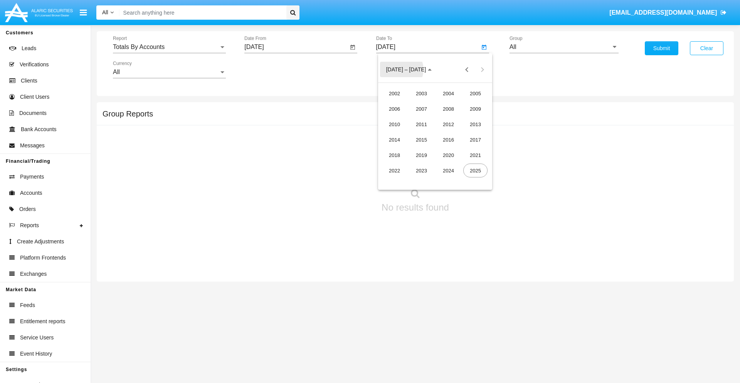
click at [421, 155] on div "2019" at bounding box center [421, 155] width 24 height 14
click at [394, 109] on div "JAN" at bounding box center [394, 109] width 24 height 14
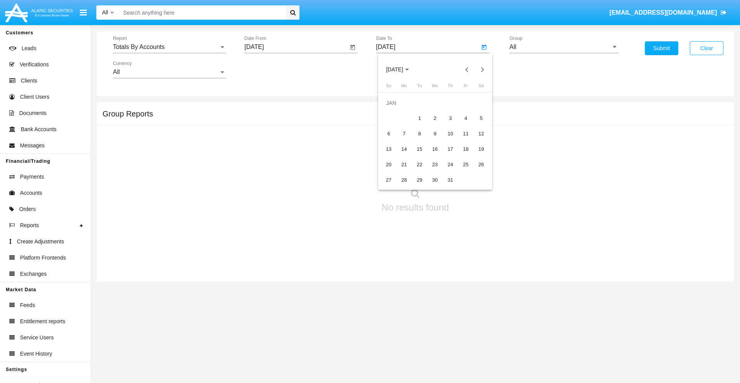
click at [419, 118] on div "1" at bounding box center [420, 118] width 14 height 14
type input "01/01/19"
click at [564, 47] on input "All" at bounding box center [564, 47] width 109 height 7
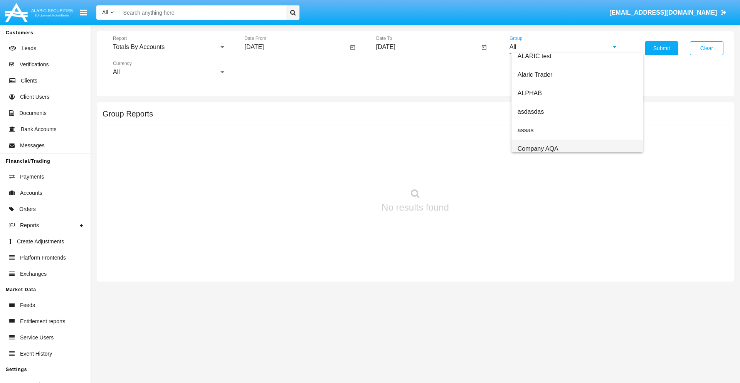
click at [538, 148] on span "Company AQA" at bounding box center [538, 148] width 41 height 7
type input "Company AQA"
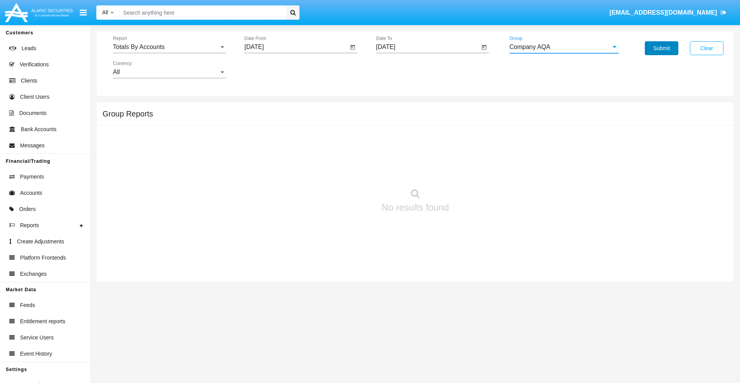
click at [662, 48] on button "Submit" at bounding box center [662, 48] width 34 height 14
click at [169, 47] on span "Report" at bounding box center [166, 47] width 106 height 7
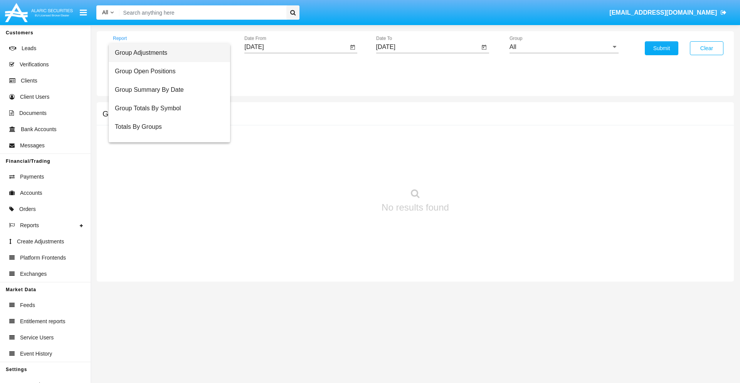
click at [166, 53] on span "Group Adjustments" at bounding box center [169, 53] width 109 height 19
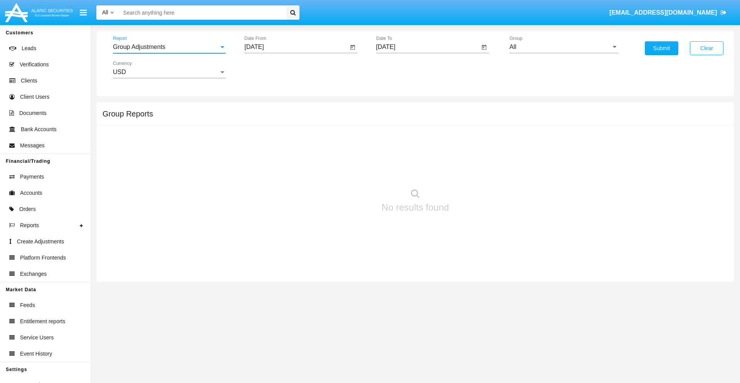
click at [296, 47] on input "[DATE]" at bounding box center [296, 47] width 104 height 7
click at [269, 69] on span "[DATE]" at bounding box center [262, 70] width 17 height 6
click at [344, 170] on div "2025" at bounding box center [344, 170] width 24 height 14
click at [290, 124] on div "JUN" at bounding box center [290, 124] width 24 height 14
click at [257, 149] on div "15" at bounding box center [257, 149] width 14 height 14
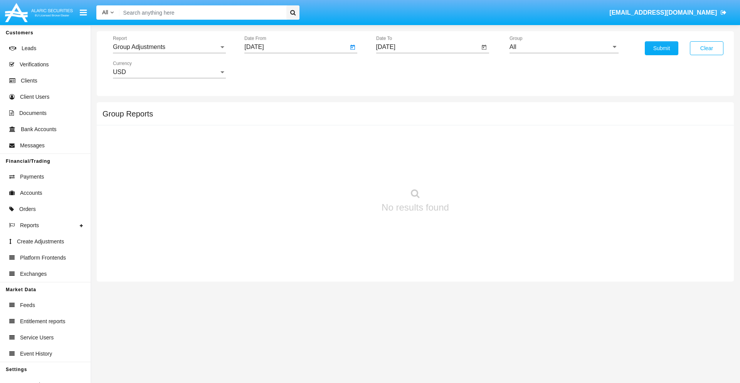
type input "06/15/25"
click at [428, 47] on input "[DATE]" at bounding box center [428, 47] width 104 height 7
click at [401, 69] on span "[DATE]" at bounding box center [394, 70] width 17 height 6
click at [475, 170] on div "2025" at bounding box center [475, 170] width 24 height 14
click at [394, 140] on div "SEP" at bounding box center [394, 140] width 24 height 14
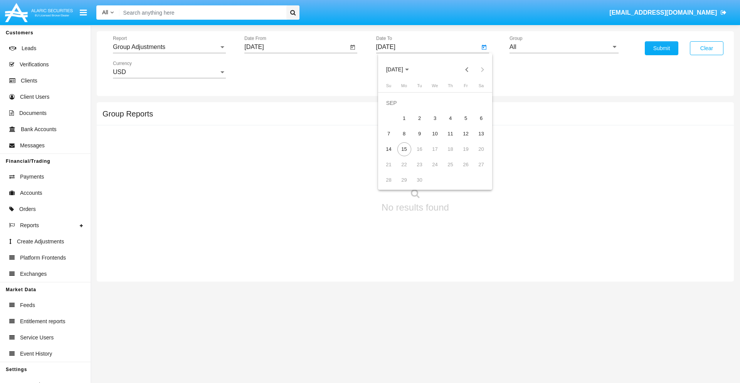
click at [404, 149] on div "15" at bounding box center [404, 149] width 14 height 14
type input "[DATE]"
click at [564, 47] on input "All" at bounding box center [564, 47] width 109 height 7
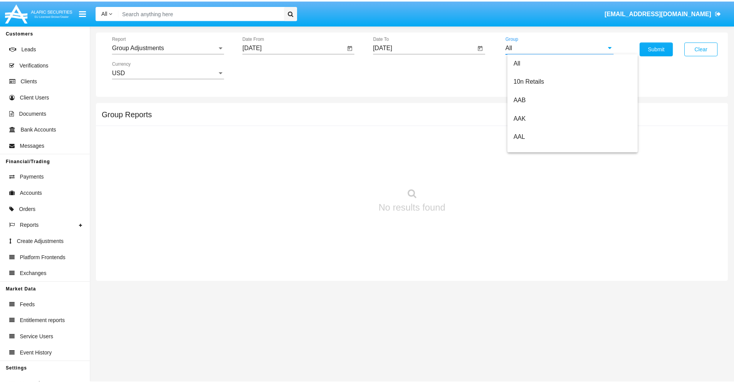
scroll to position [173, 0]
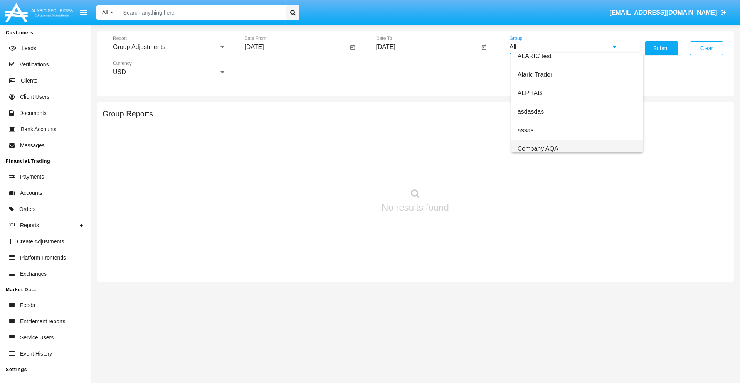
click at [538, 148] on span "Company AQA" at bounding box center [538, 148] width 41 height 7
type input "Company AQA"
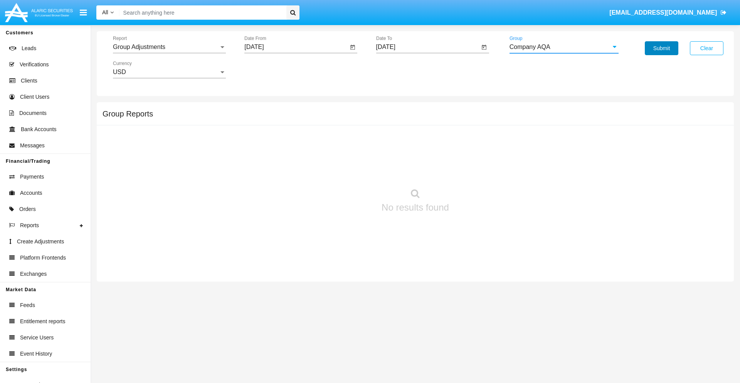
click at [662, 48] on button "Submit" at bounding box center [662, 48] width 34 height 14
click at [169, 47] on span "Report" at bounding box center [166, 47] width 106 height 7
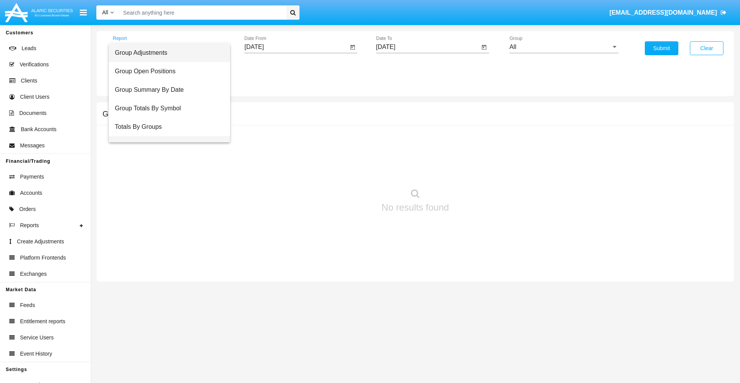
click at [166, 136] on span "Group Fees By Destination" at bounding box center [169, 145] width 109 height 19
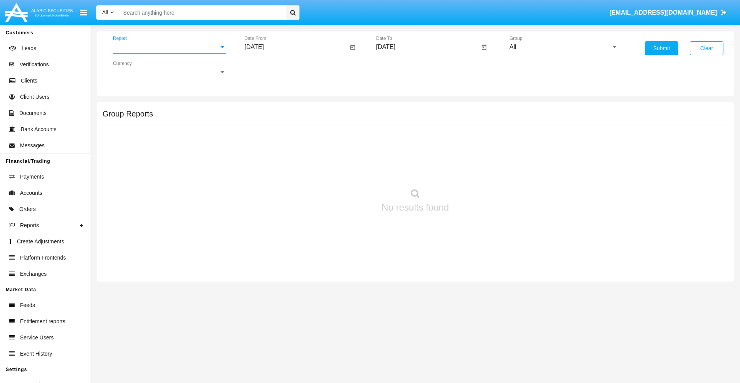
scroll to position [12, 0]
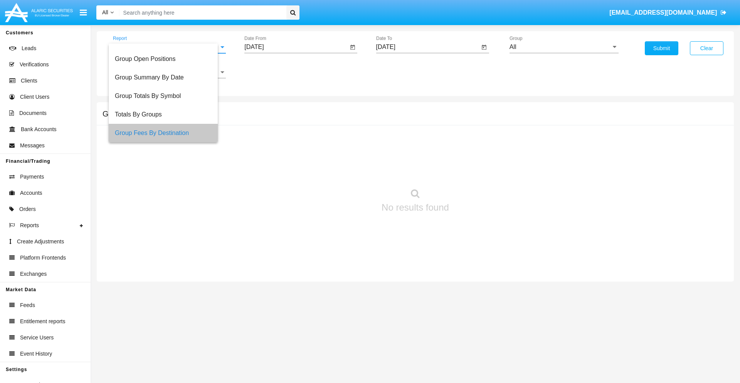
click at [296, 47] on input "[DATE]" at bounding box center [296, 47] width 104 height 7
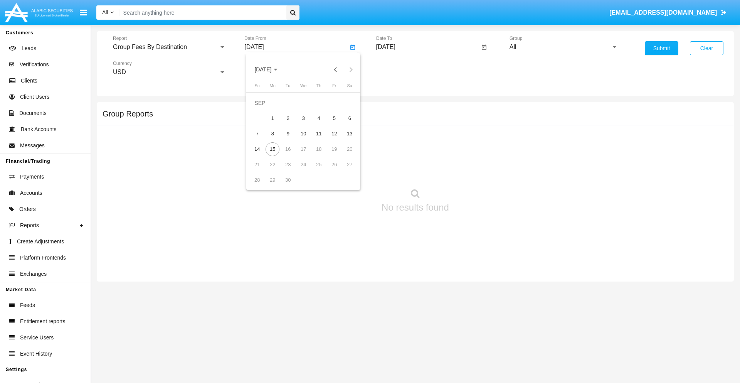
click at [269, 69] on span "[DATE]" at bounding box center [262, 70] width 17 height 6
click at [344, 170] on div "2025" at bounding box center [344, 170] width 24 height 14
click at [317, 124] on div "[DATE]" at bounding box center [317, 124] width 24 height 14
click at [288, 149] on div "15" at bounding box center [288, 149] width 14 height 14
type input "[DATE]"
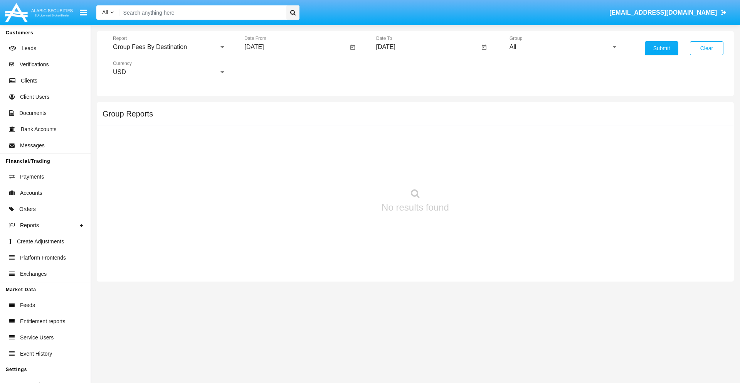
click at [428, 47] on input "[DATE]" at bounding box center [428, 47] width 104 height 7
click at [401, 69] on span "[DATE]" at bounding box center [394, 70] width 17 height 6
click at [475, 170] on div "2025" at bounding box center [475, 170] width 24 height 14
click at [394, 140] on div "SEP" at bounding box center [394, 140] width 24 height 14
click at [404, 149] on div "15" at bounding box center [404, 149] width 14 height 14
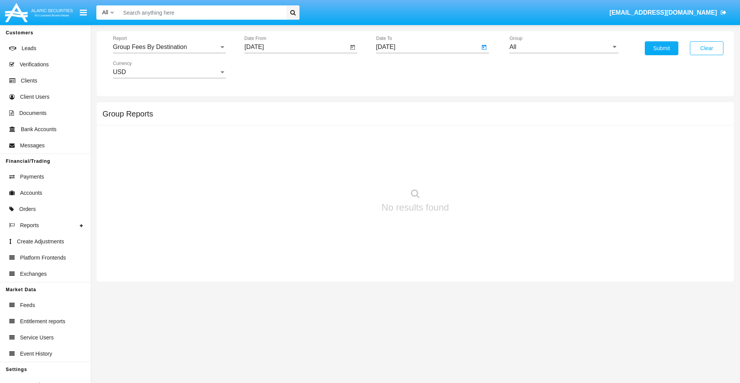
type input "[DATE]"
click at [564, 47] on input "All" at bounding box center [564, 47] width 109 height 7
click at [542, 148] on span "Hammer Web Lite" at bounding box center [543, 148] width 50 height 7
type input "Hammer Web Lite"
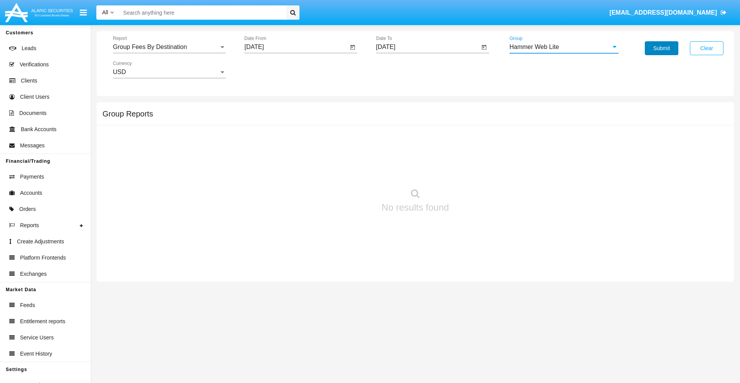
click at [662, 48] on button "Submit" at bounding box center [662, 48] width 34 height 14
click at [169, 47] on span "Report" at bounding box center [166, 47] width 106 height 7
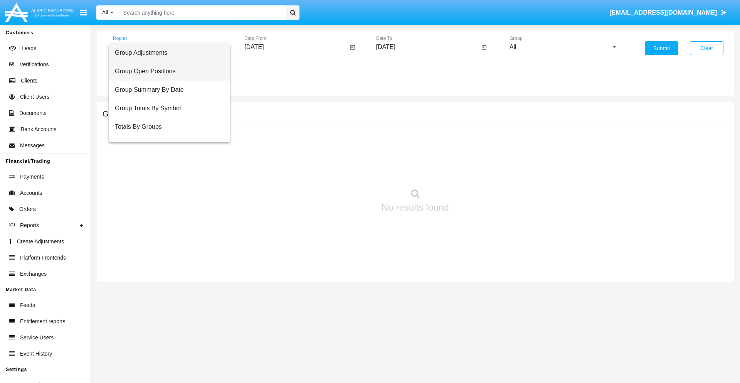
click at [166, 71] on span "Group Open Positions" at bounding box center [169, 71] width 109 height 19
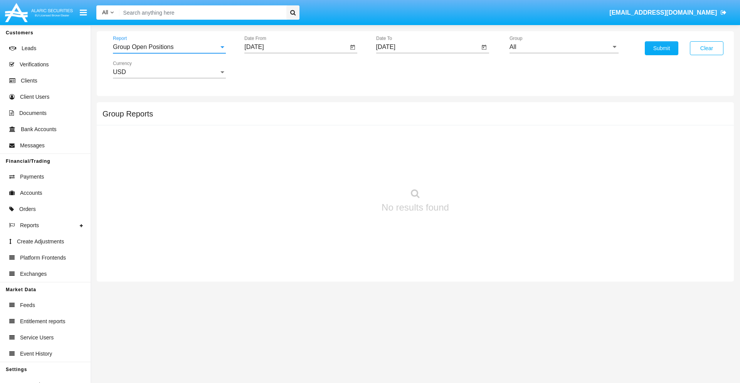
click at [296, 47] on input "[DATE]" at bounding box center [296, 47] width 104 height 7
click at [269, 69] on span "[DATE]" at bounding box center [262, 70] width 17 height 6
click at [344, 170] on div "2025" at bounding box center [344, 170] width 24 height 14
click at [344, 124] on div "AUG" at bounding box center [344, 124] width 24 height 14
click at [334, 133] on div "15" at bounding box center [334, 134] width 14 height 14
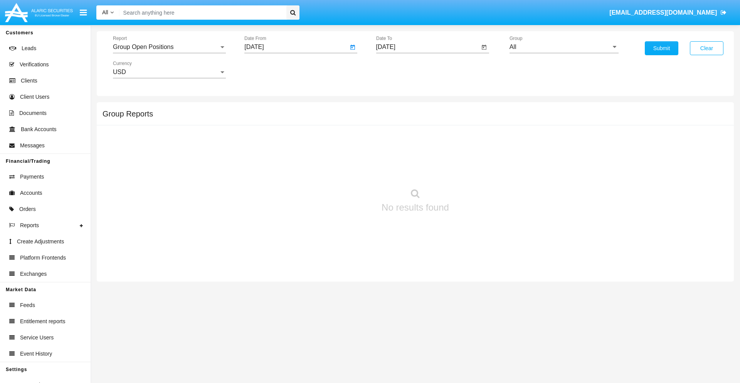
type input "08/15/25"
click at [428, 47] on input "[DATE]" at bounding box center [428, 47] width 104 height 7
click at [401, 69] on span "[DATE]" at bounding box center [394, 70] width 17 height 6
click at [475, 170] on div "2025" at bounding box center [475, 170] width 24 height 14
click at [394, 140] on div "SEP" at bounding box center [394, 140] width 24 height 14
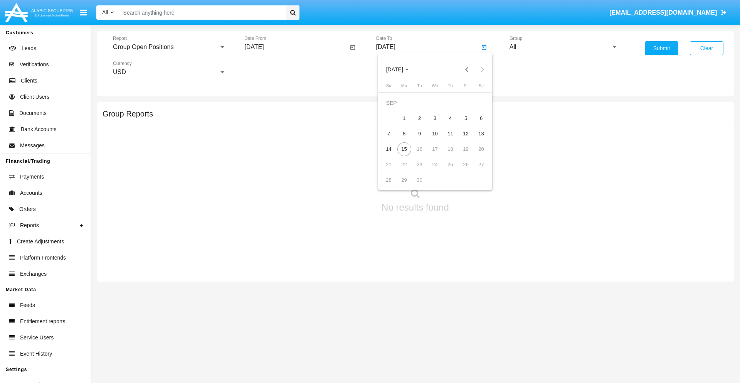
click at [404, 149] on div "15" at bounding box center [404, 149] width 14 height 14
type input "09/15/25"
click at [564, 47] on input "All" at bounding box center [564, 47] width 109 height 7
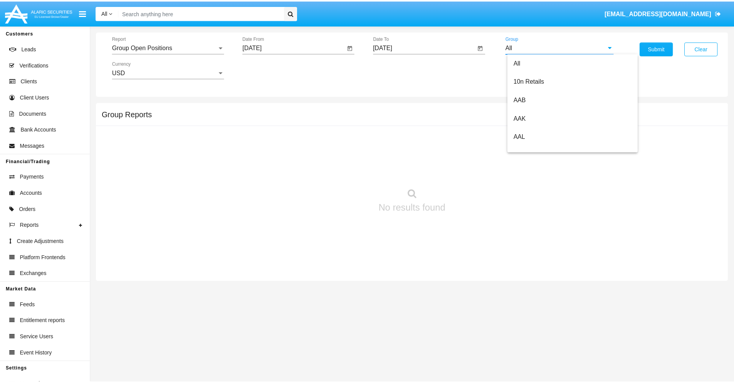
scroll to position [413, 0]
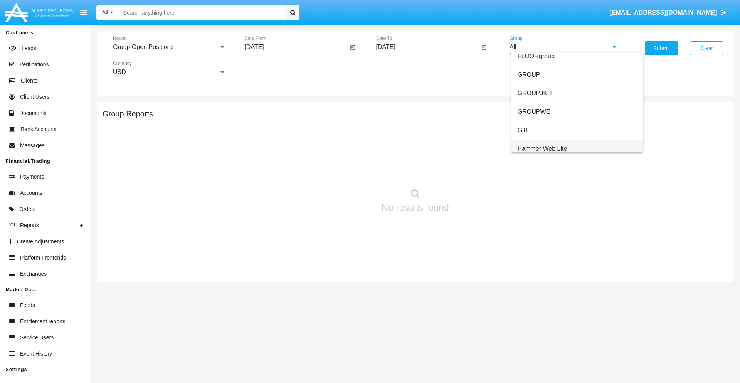
click at [542, 148] on span "Hammer Web Lite" at bounding box center [543, 148] width 50 height 7
type input "Hammer Web Lite"
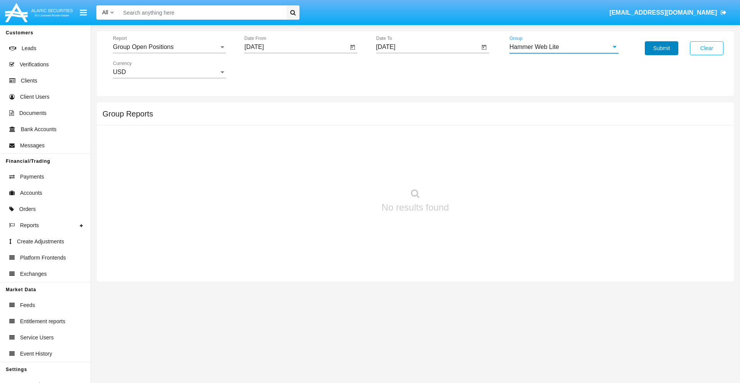
click at [662, 48] on button "Submit" at bounding box center [662, 48] width 34 height 14
click at [169, 47] on span "Report" at bounding box center [166, 47] width 106 height 7
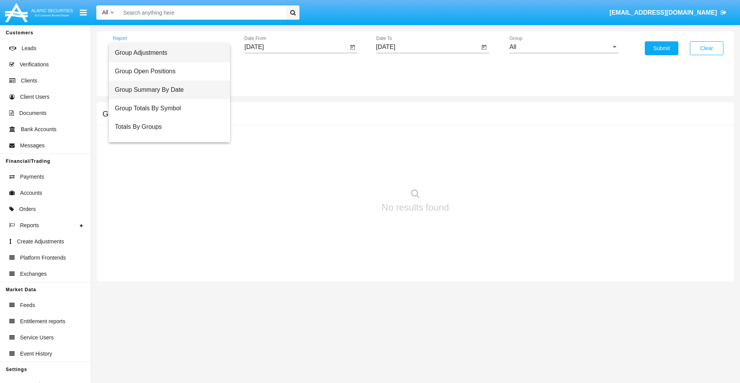
click at [166, 90] on span "Group Summary By Date" at bounding box center [169, 90] width 109 height 19
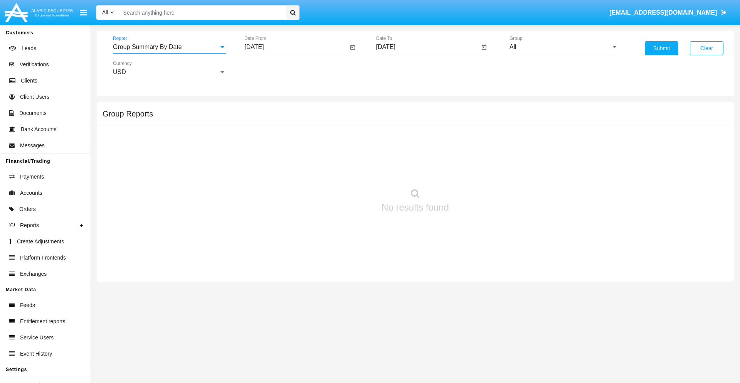
click at [296, 47] on input "[DATE]" at bounding box center [296, 47] width 104 height 7
click at [269, 69] on span "[DATE]" at bounding box center [262, 70] width 17 height 6
click at [344, 170] on div "2025" at bounding box center [344, 170] width 24 height 14
click at [344, 124] on div "AUG" at bounding box center [344, 124] width 24 height 14
click at [334, 133] on div "15" at bounding box center [334, 134] width 14 height 14
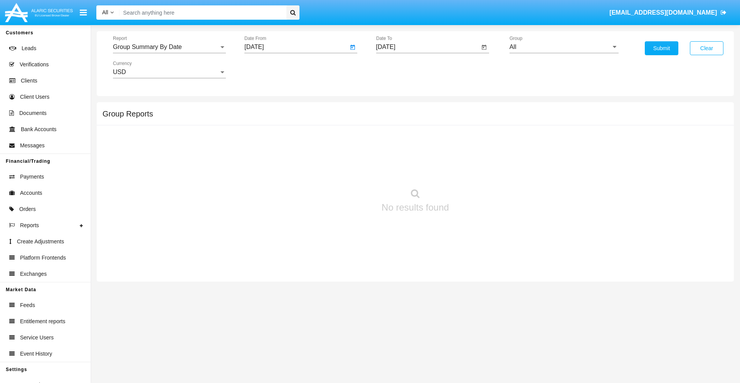
type input "[DATE]"
click at [428, 47] on input "[DATE]" at bounding box center [428, 47] width 104 height 7
click at [401, 69] on span "[DATE]" at bounding box center [394, 70] width 17 height 6
click at [475, 170] on div "2025" at bounding box center [475, 170] width 24 height 14
click at [394, 140] on div "SEP" at bounding box center [394, 140] width 24 height 14
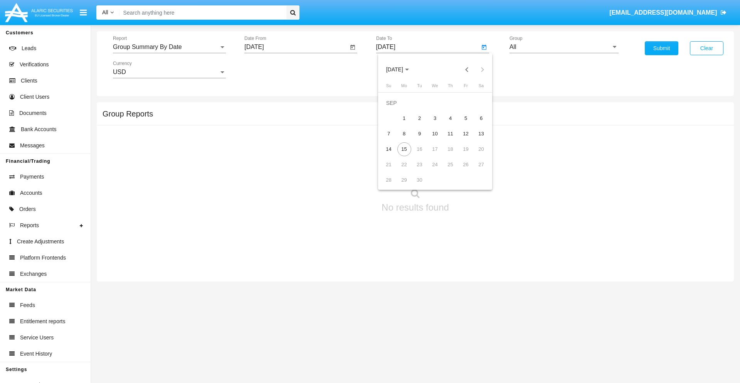
click at [404, 149] on div "15" at bounding box center [404, 149] width 14 height 14
type input "[DATE]"
click at [564, 47] on input "All" at bounding box center [564, 47] width 109 height 7
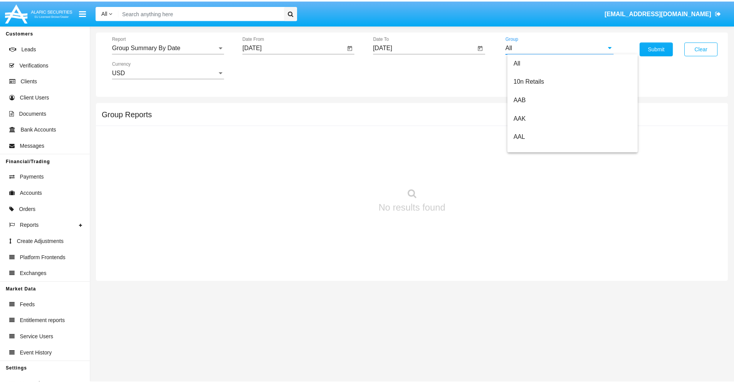
scroll to position [413, 0]
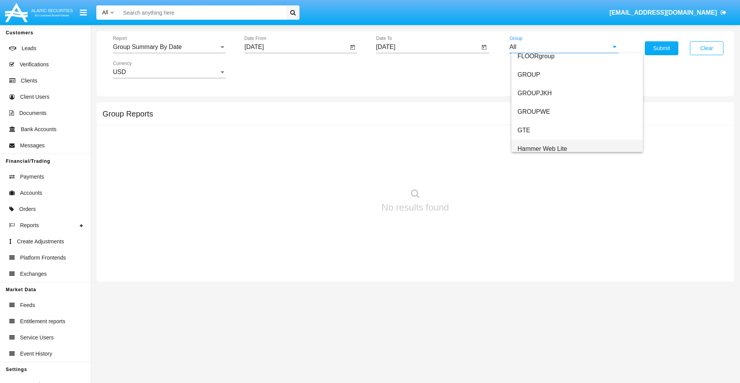
click at [542, 148] on span "Hammer Web Lite" at bounding box center [543, 148] width 50 height 7
type input "Hammer Web Lite"
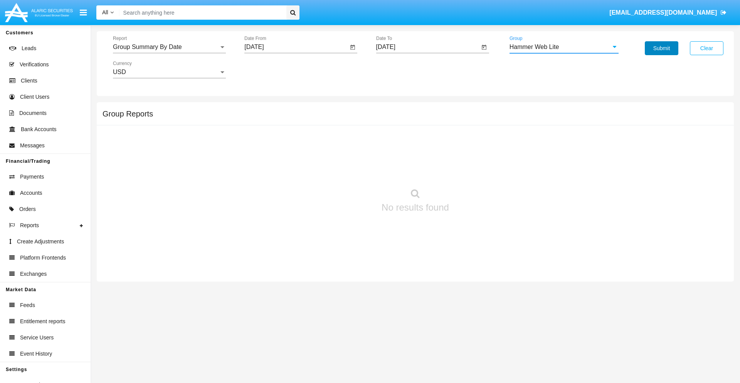
click at [662, 48] on button "Submit" at bounding box center [662, 48] width 34 height 14
click at [169, 47] on span "Report" at bounding box center [166, 47] width 106 height 7
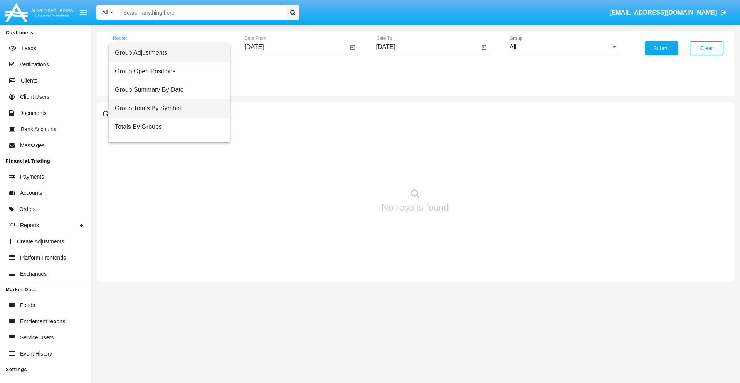
click at [166, 108] on span "Group Totals By Symbol" at bounding box center [169, 108] width 109 height 19
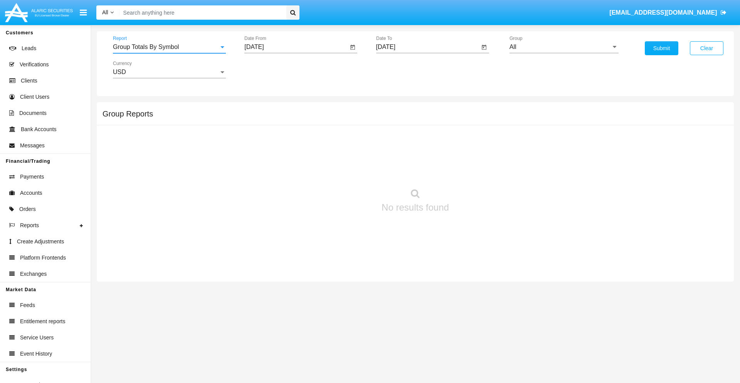
click at [296, 47] on input "[DATE]" at bounding box center [296, 47] width 104 height 7
click at [269, 69] on span "[DATE]" at bounding box center [262, 70] width 17 height 6
click at [344, 170] on div "2025" at bounding box center [344, 170] width 24 height 14
click at [344, 124] on div "AUG" at bounding box center [344, 124] width 24 height 14
click at [334, 133] on div "15" at bounding box center [334, 134] width 14 height 14
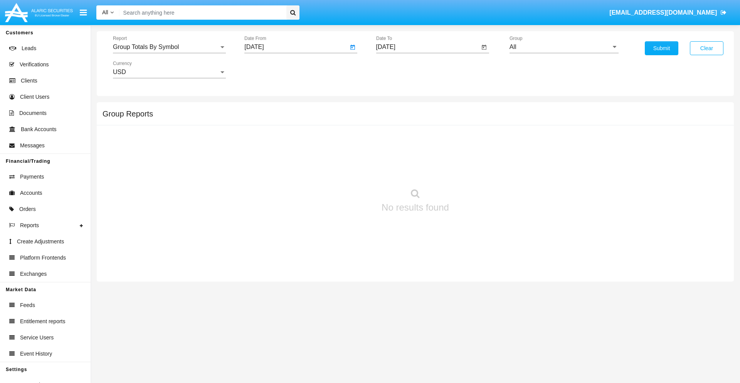
type input "[DATE]"
click at [428, 47] on input "[DATE]" at bounding box center [428, 47] width 104 height 7
click at [401, 69] on span "[DATE]" at bounding box center [394, 70] width 17 height 6
click at [475, 170] on div "2025" at bounding box center [475, 170] width 24 height 14
click at [394, 140] on div "SEP" at bounding box center [394, 140] width 24 height 14
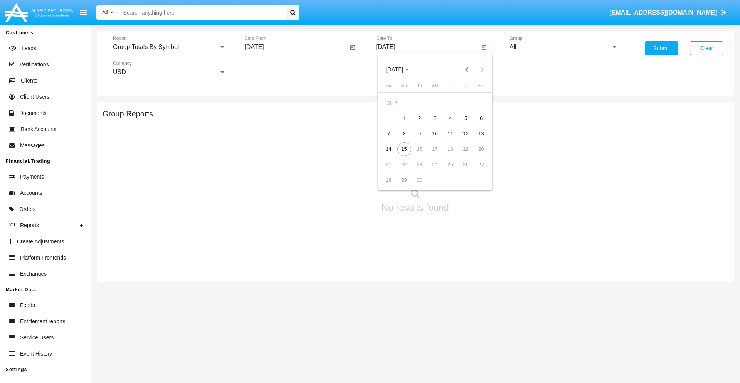
click at [404, 149] on div "15" at bounding box center [404, 149] width 14 height 14
type input "[DATE]"
click at [564, 47] on input "All" at bounding box center [564, 47] width 109 height 7
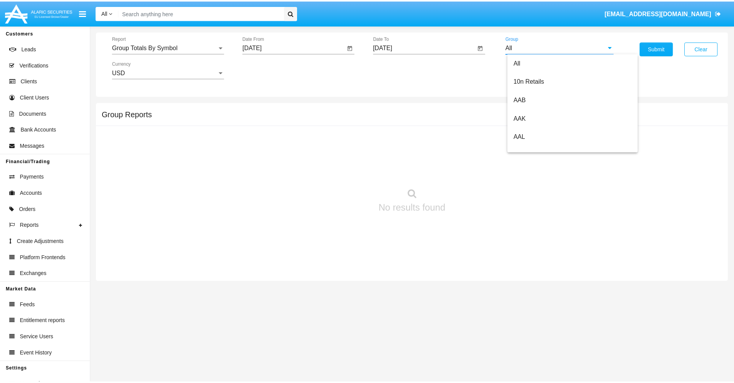
scroll to position [413, 0]
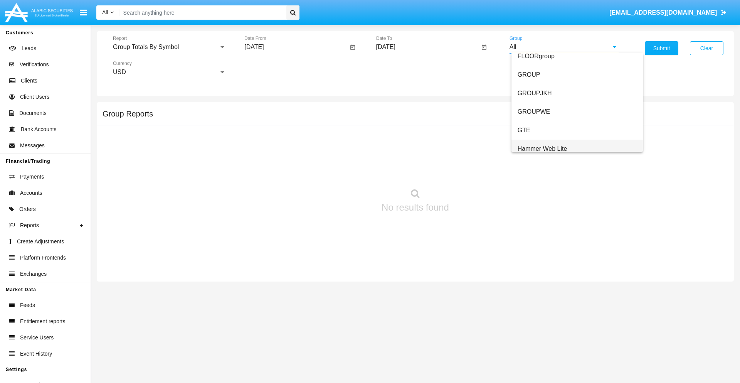
click at [542, 148] on span "Hammer Web Lite" at bounding box center [543, 148] width 50 height 7
type input "Hammer Web Lite"
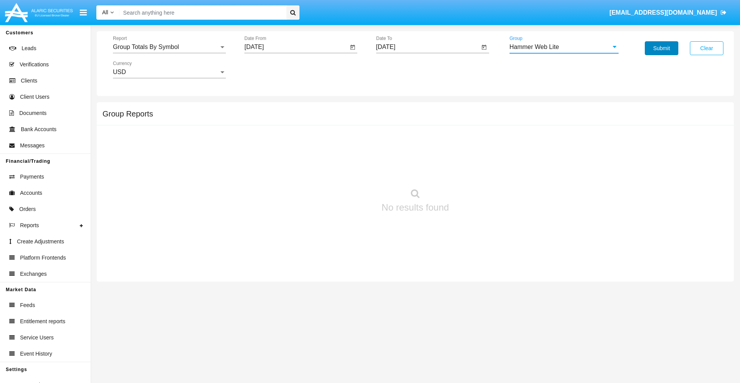
click at [662, 48] on button "Submit" at bounding box center [662, 48] width 34 height 14
click at [169, 47] on span "Report" at bounding box center [166, 47] width 106 height 7
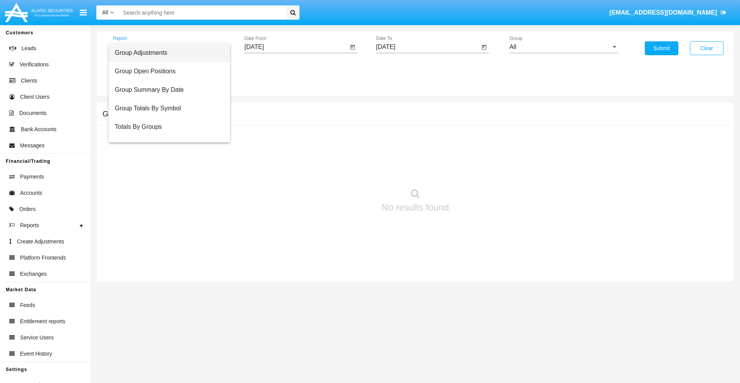
scroll to position [31, 0]
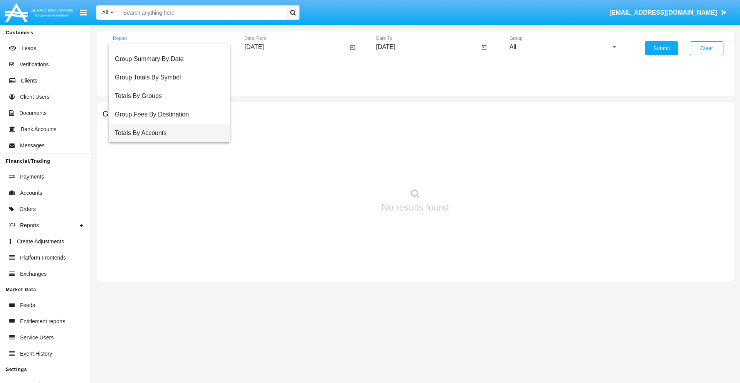
click at [166, 133] on span "Totals By Accounts" at bounding box center [169, 133] width 109 height 19
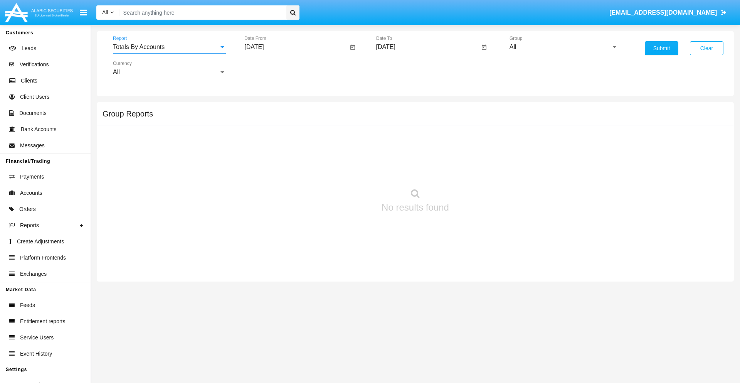
click at [296, 47] on input "[DATE]" at bounding box center [296, 47] width 104 height 7
click at [269, 69] on span "[DATE]" at bounding box center [262, 70] width 17 height 6
click at [344, 170] on div "2025" at bounding box center [344, 170] width 24 height 14
click at [344, 124] on div "AUG" at bounding box center [344, 124] width 24 height 14
click at [257, 180] on div "31" at bounding box center [257, 180] width 14 height 14
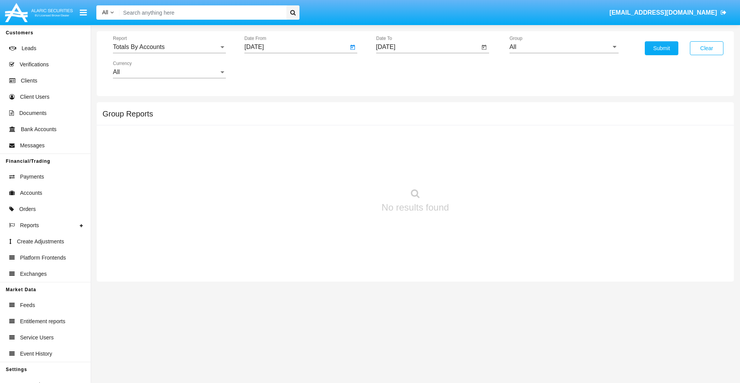
type input "[DATE]"
click at [428, 47] on input "[DATE]" at bounding box center [428, 47] width 104 height 7
click at [401, 69] on span "[DATE]" at bounding box center [394, 70] width 17 height 6
click at [475, 170] on div "2025" at bounding box center [475, 170] width 24 height 14
click at [394, 140] on div "SEP" at bounding box center [394, 140] width 24 height 14
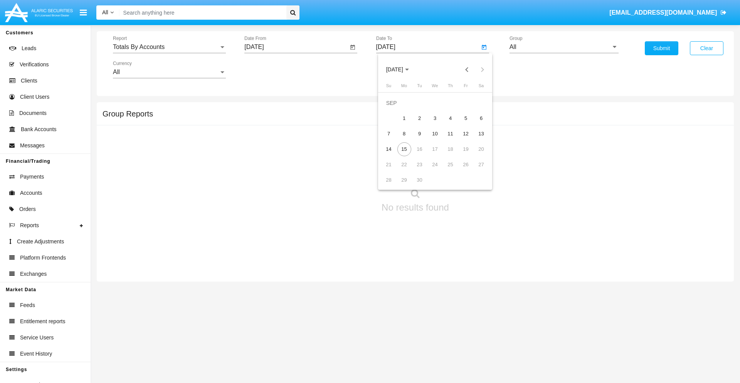
click at [404, 149] on div "15" at bounding box center [404, 149] width 14 height 14
type input "[DATE]"
click at [564, 47] on input "All" at bounding box center [564, 47] width 109 height 7
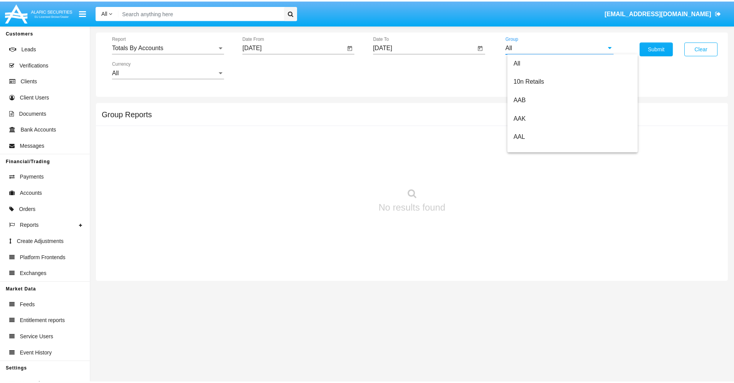
scroll to position [413, 0]
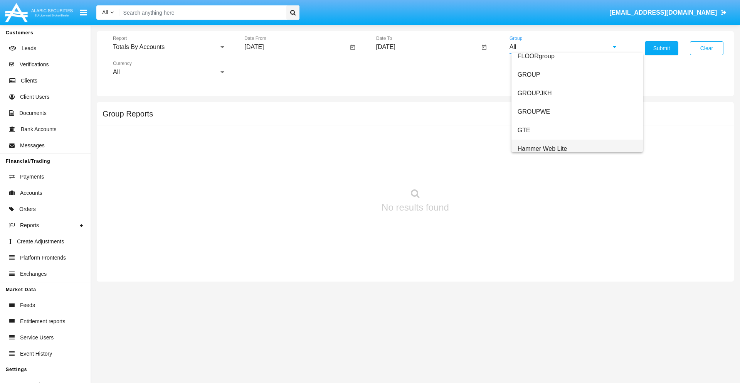
click at [542, 148] on span "Hammer Web Lite" at bounding box center [543, 148] width 50 height 7
type input "Hammer Web Lite"
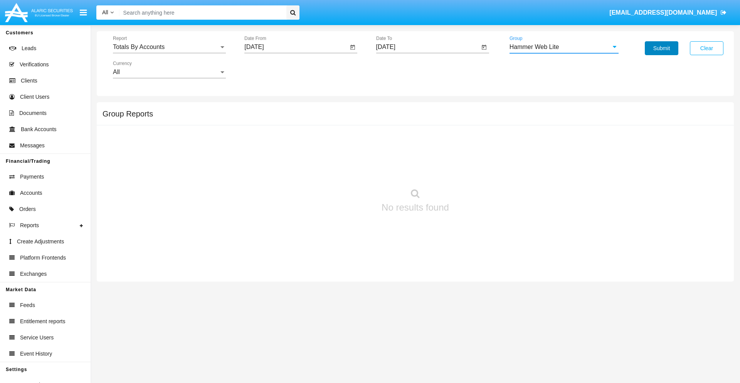
click at [662, 48] on button "Submit" at bounding box center [662, 48] width 34 height 14
click at [169, 47] on span "Report" at bounding box center [166, 47] width 106 height 7
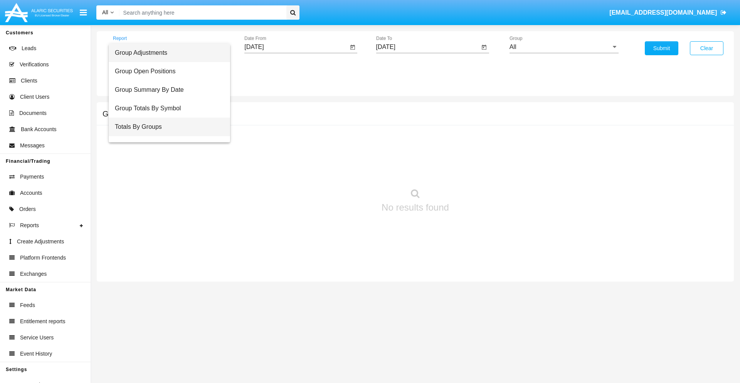
click at [166, 127] on span "Totals By Groups" at bounding box center [169, 127] width 109 height 19
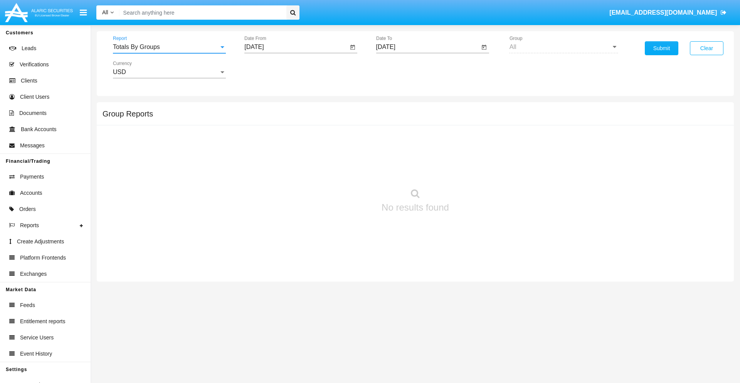
click at [296, 47] on input "[DATE]" at bounding box center [296, 47] width 104 height 7
click at [269, 69] on span "[DATE]" at bounding box center [262, 70] width 17 height 6
click at [344, 170] on div "2025" at bounding box center [344, 170] width 24 height 14
click at [344, 124] on div "AUG" at bounding box center [344, 124] width 24 height 14
click at [257, 180] on div "31" at bounding box center [257, 180] width 14 height 14
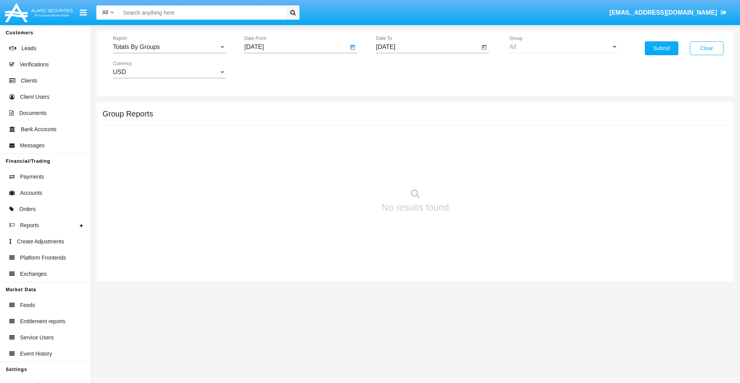
type input "[DATE]"
click at [428, 47] on input "[DATE]" at bounding box center [428, 47] width 104 height 7
click at [401, 69] on span "SEP 2025" at bounding box center [394, 70] width 17 height 6
click at [475, 170] on div "2025" at bounding box center [475, 170] width 24 height 14
click at [394, 140] on div "SEP" at bounding box center [394, 140] width 24 height 14
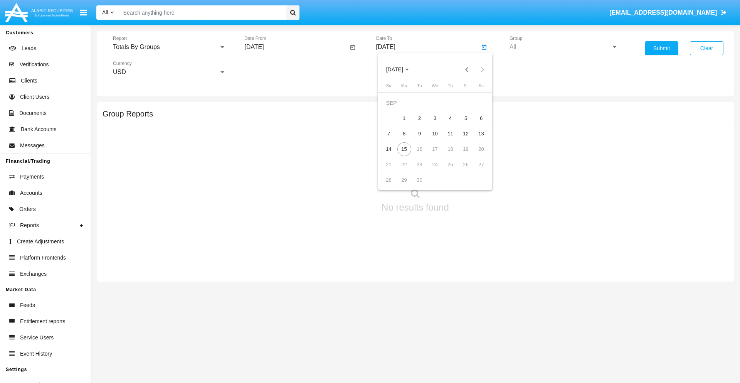
click at [404, 149] on div "15" at bounding box center [404, 149] width 14 height 14
type input "09/15/25"
click at [662, 48] on button "Submit" at bounding box center [662, 48] width 34 height 14
click at [169, 47] on span "Report" at bounding box center [166, 47] width 106 height 7
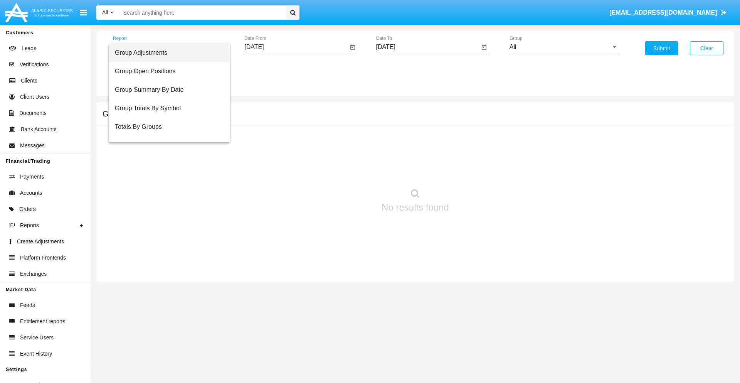
click at [166, 53] on span "Group Adjustments" at bounding box center [169, 53] width 109 height 19
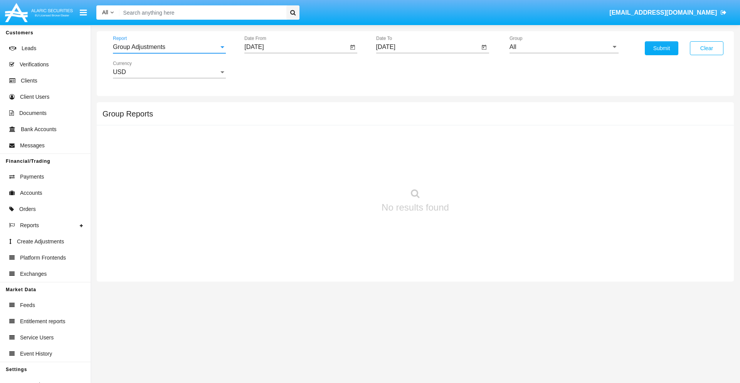
click at [564, 47] on input "All" at bounding box center [564, 47] width 109 height 7
click at [662, 48] on button "Submit" at bounding box center [662, 48] width 34 height 14
click at [169, 47] on span "Report" at bounding box center [166, 47] width 106 height 7
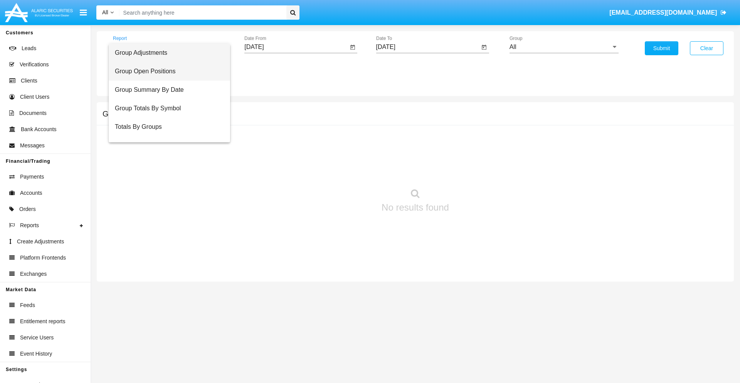
click at [166, 71] on span "Group Open Positions" at bounding box center [169, 71] width 109 height 19
click at [564, 47] on input "All" at bounding box center [564, 47] width 109 height 7
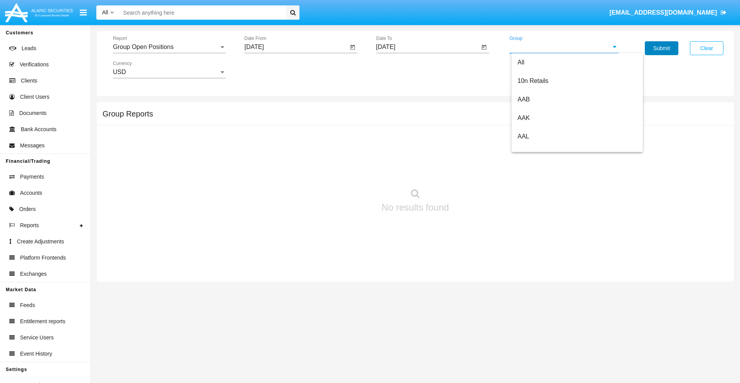
click at [662, 48] on button "Submit" at bounding box center [662, 48] width 34 height 14
click at [169, 47] on span "Report" at bounding box center [166, 47] width 106 height 7
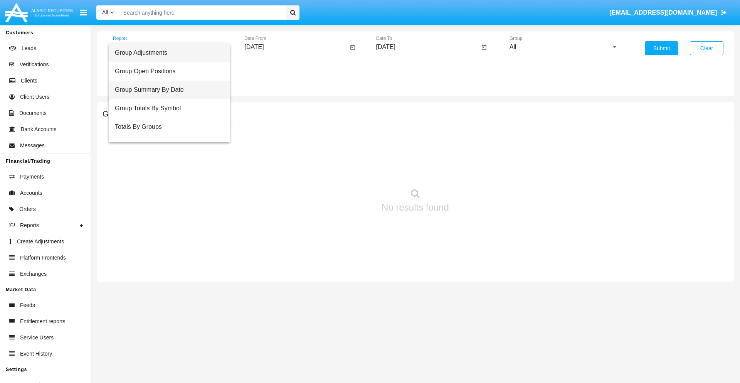
click at [166, 90] on span "Group Summary By Date" at bounding box center [169, 90] width 109 height 19
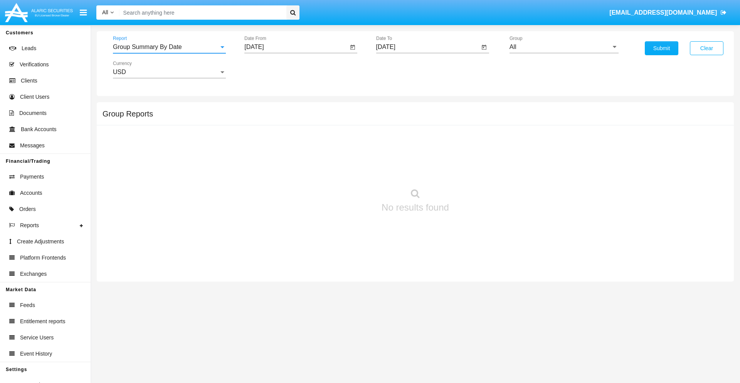
click at [564, 47] on input "All" at bounding box center [564, 47] width 109 height 7
click at [662, 48] on button "Submit" at bounding box center [662, 48] width 34 height 14
click at [169, 47] on span "Report" at bounding box center [166, 47] width 106 height 7
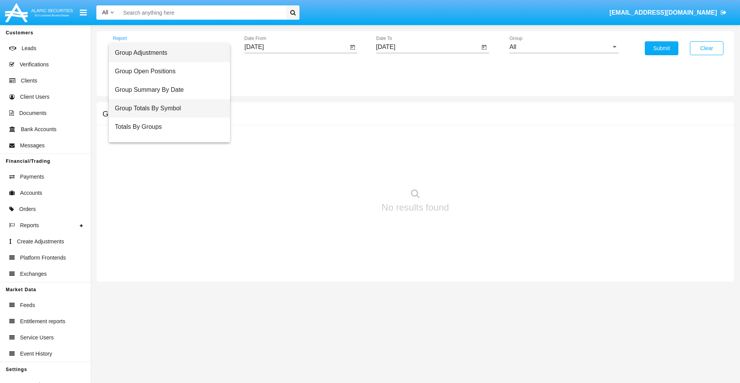
click at [166, 108] on span "Group Totals By Symbol" at bounding box center [169, 108] width 109 height 19
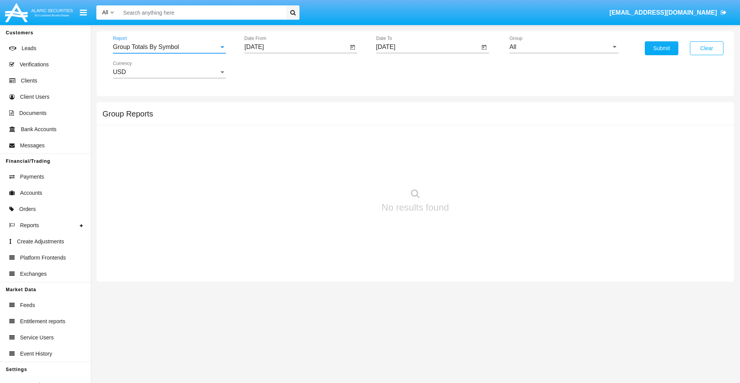
click at [564, 47] on input "All" at bounding box center [564, 47] width 109 height 7
click at [662, 48] on button "Submit" at bounding box center [662, 48] width 34 height 14
click at [169, 47] on span "Report" at bounding box center [166, 47] width 106 height 7
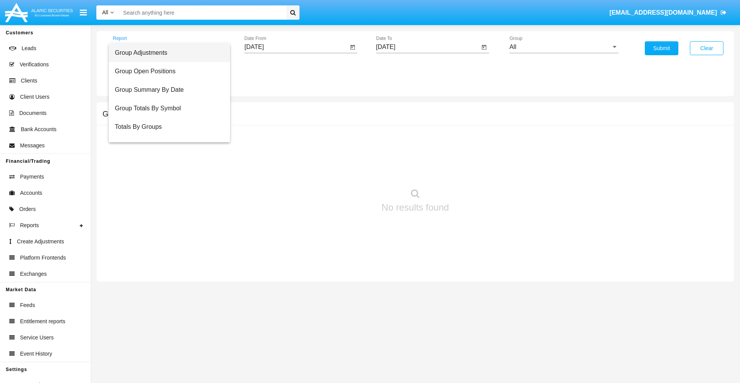
scroll to position [12, 0]
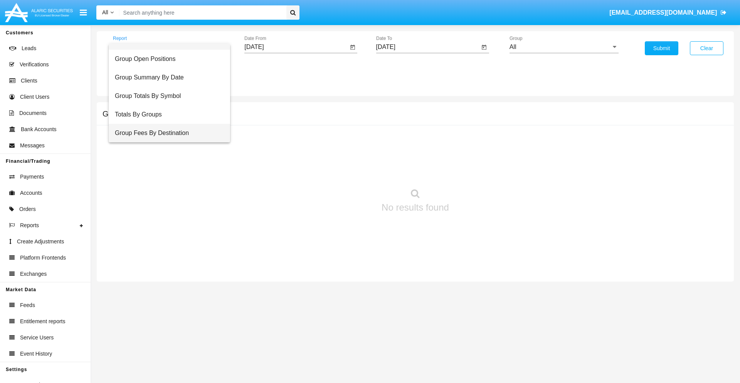
click at [166, 133] on span "Group Fees By Destination" at bounding box center [169, 133] width 109 height 19
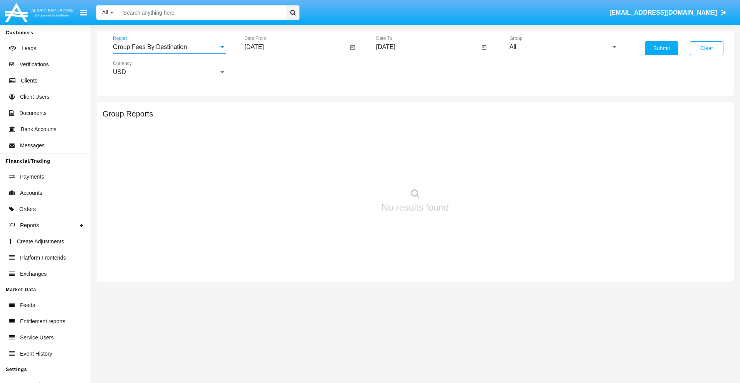
click at [564, 47] on input "All" at bounding box center [564, 47] width 109 height 7
click at [662, 48] on button "Submit" at bounding box center [662, 48] width 34 height 14
